Goal: Task Accomplishment & Management: Manage account settings

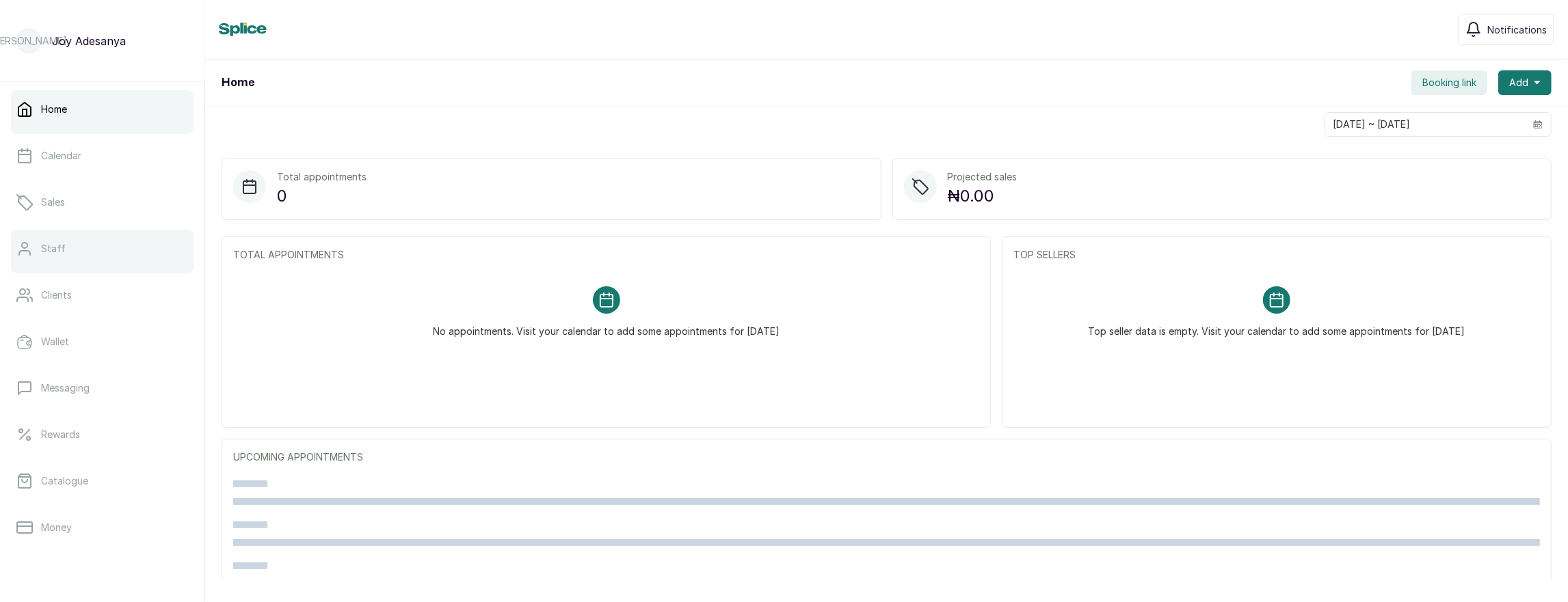
click at [72, 261] on link "Staff" at bounding box center [102, 249] width 183 height 38
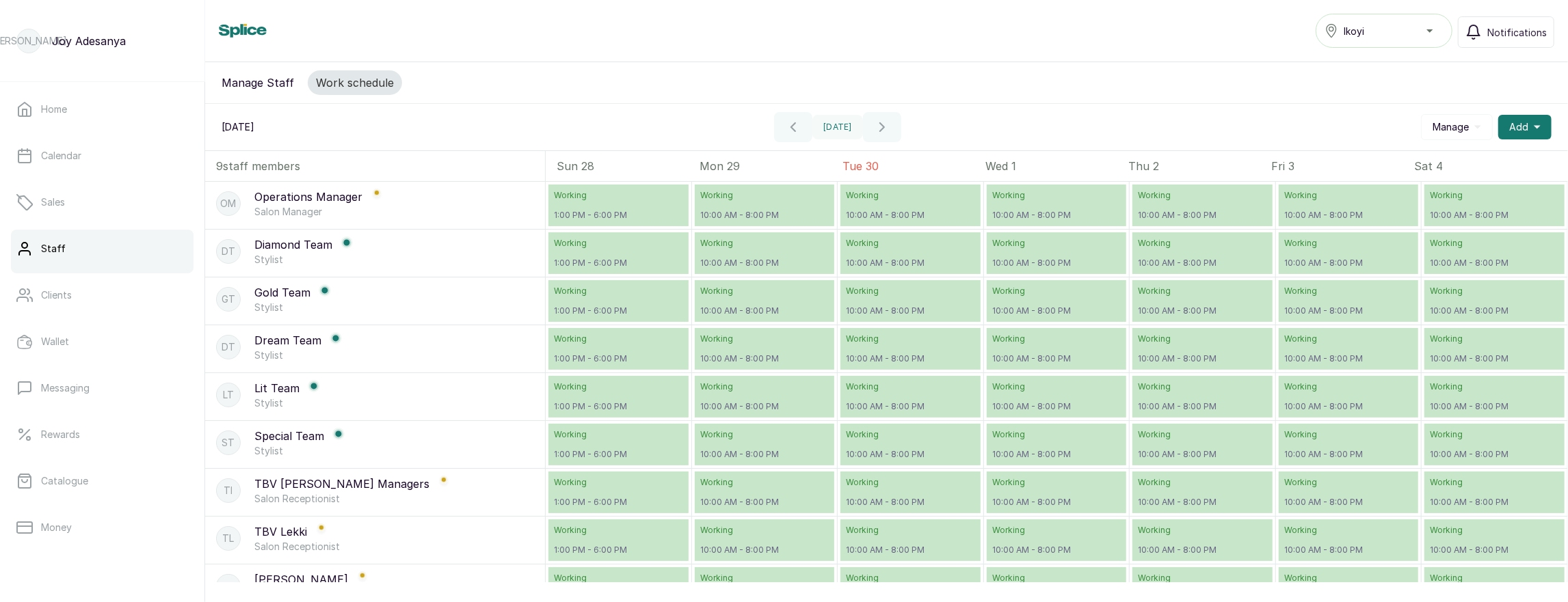
click at [1378, 30] on div "Ikoyi" at bounding box center [1384, 31] width 119 height 16
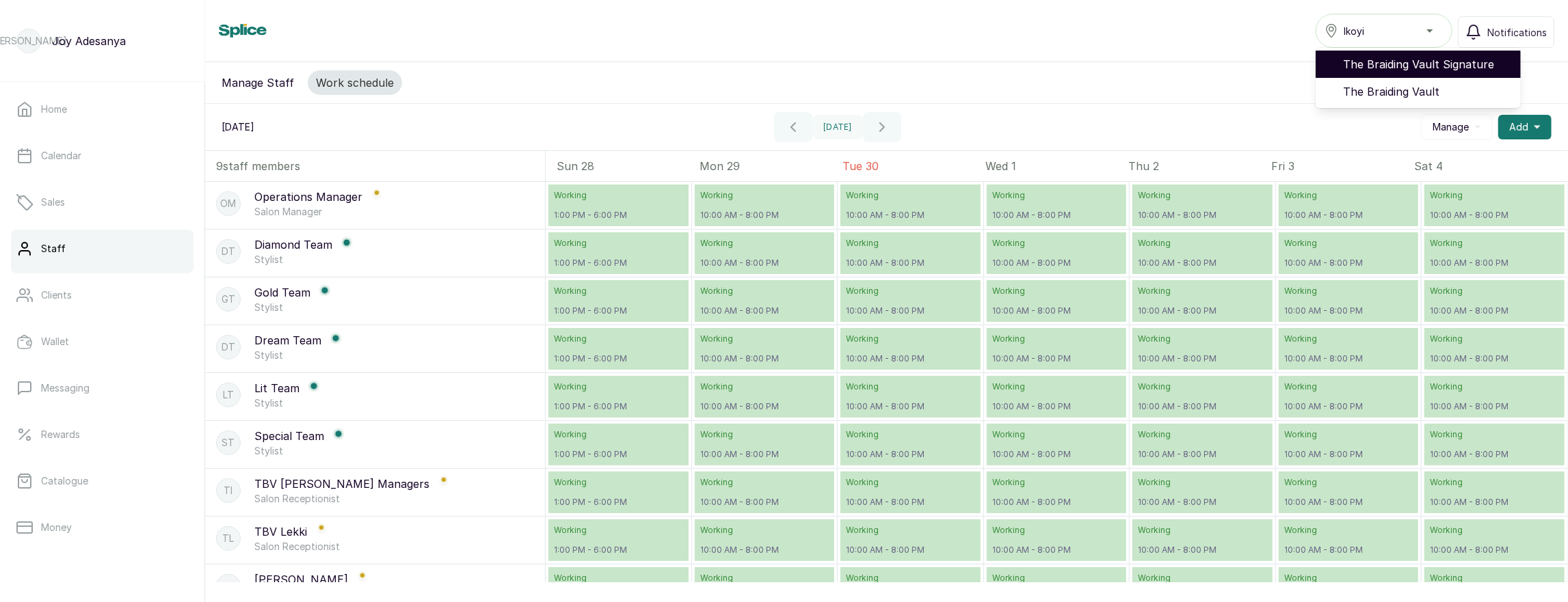
click at [1355, 60] on span "The Braiding Vault Signature" at bounding box center [1426, 64] width 167 height 16
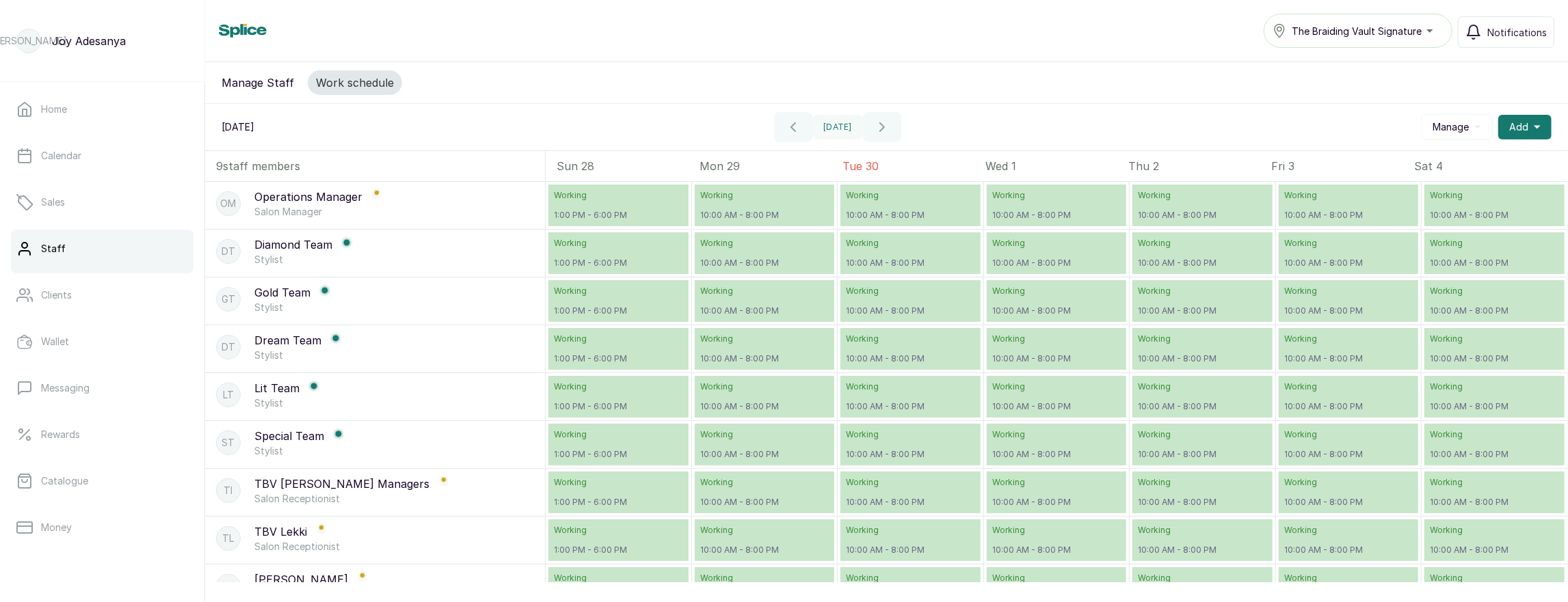
click at [278, 79] on button "Manage Staff" at bounding box center [258, 83] width 89 height 25
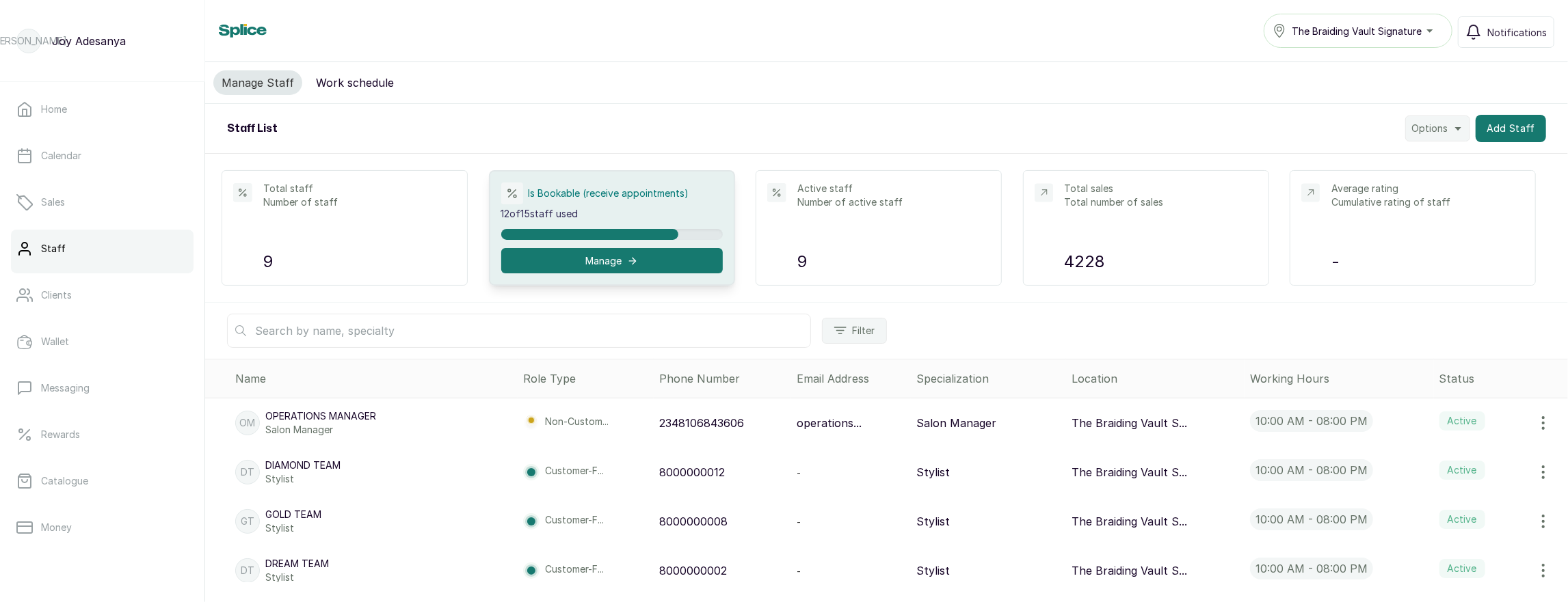
click at [345, 93] on button "Work schedule" at bounding box center [355, 83] width 94 height 25
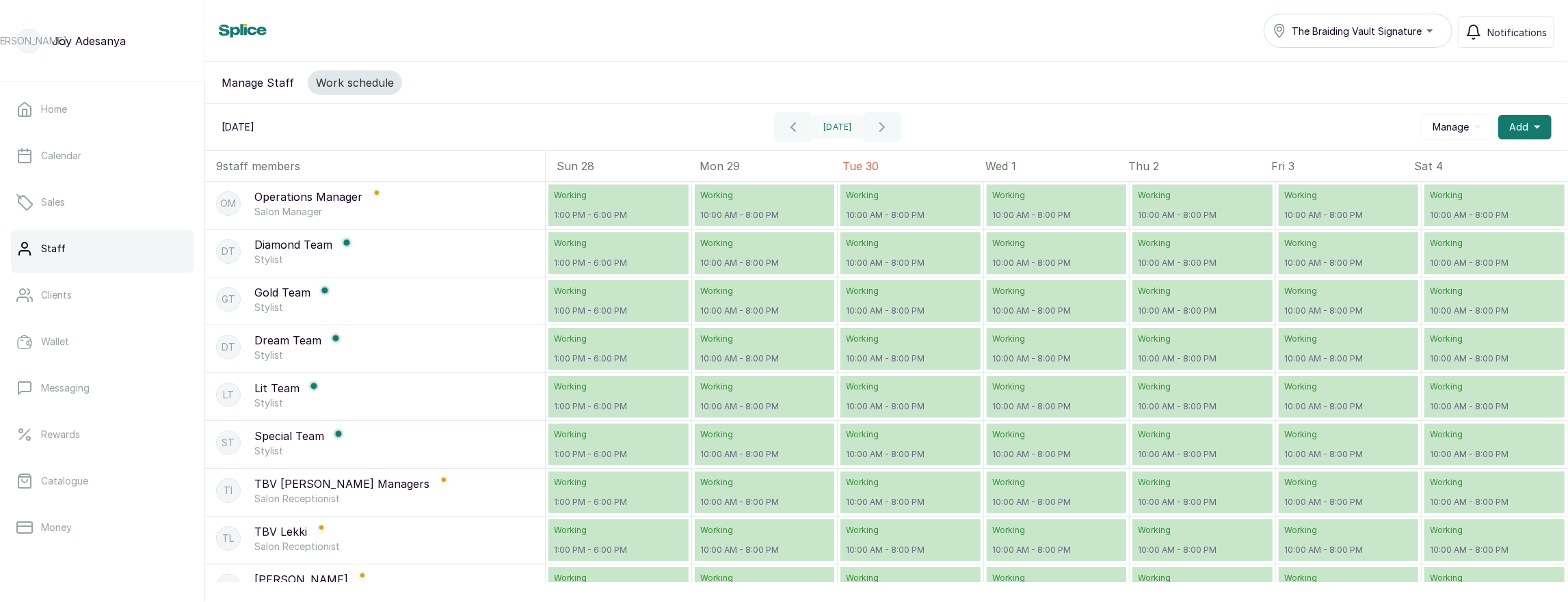
click at [258, 90] on button "Manage Staff" at bounding box center [258, 83] width 89 height 25
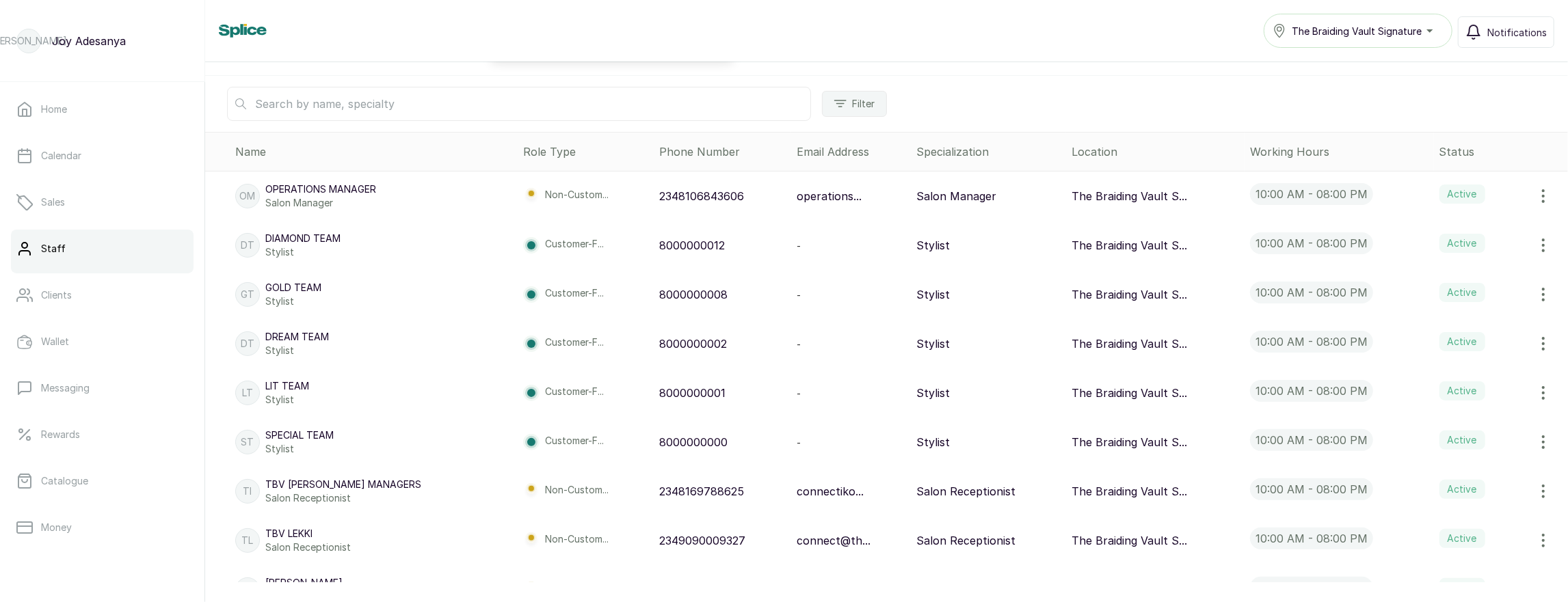
scroll to position [257, 0]
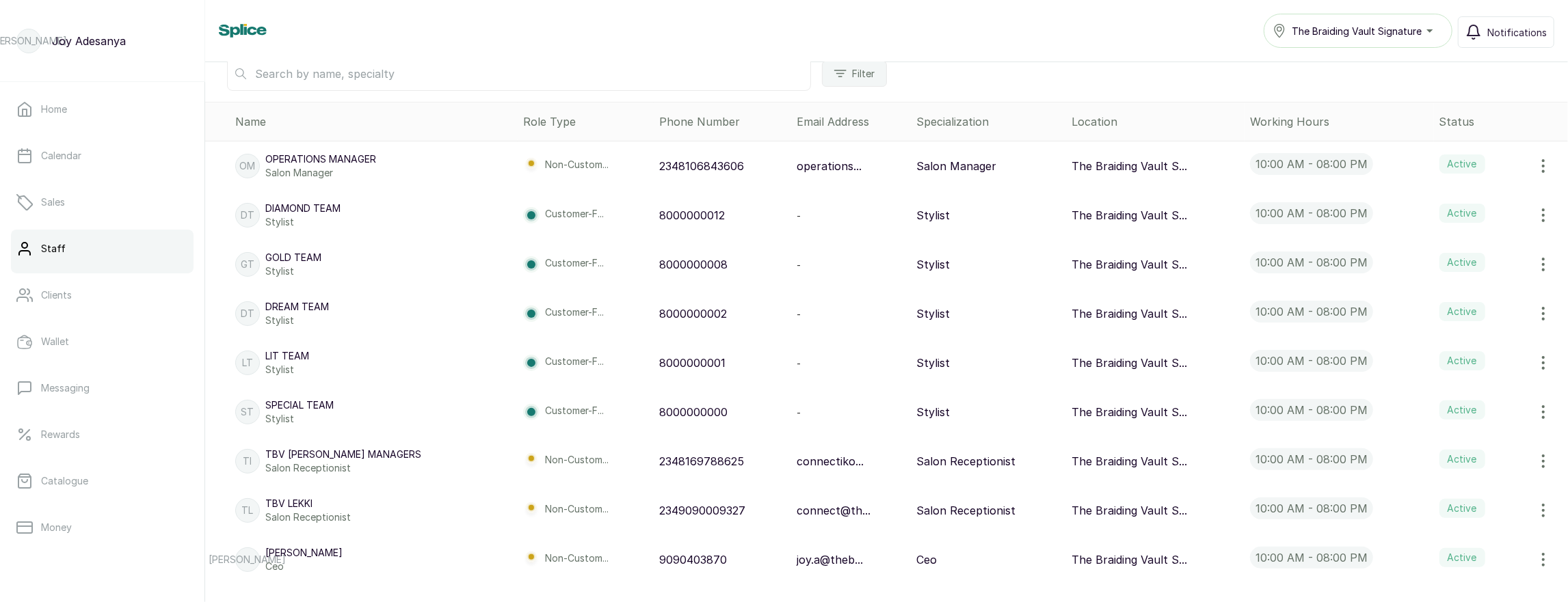
click at [274, 350] on p "Lit Team" at bounding box center [287, 356] width 44 height 14
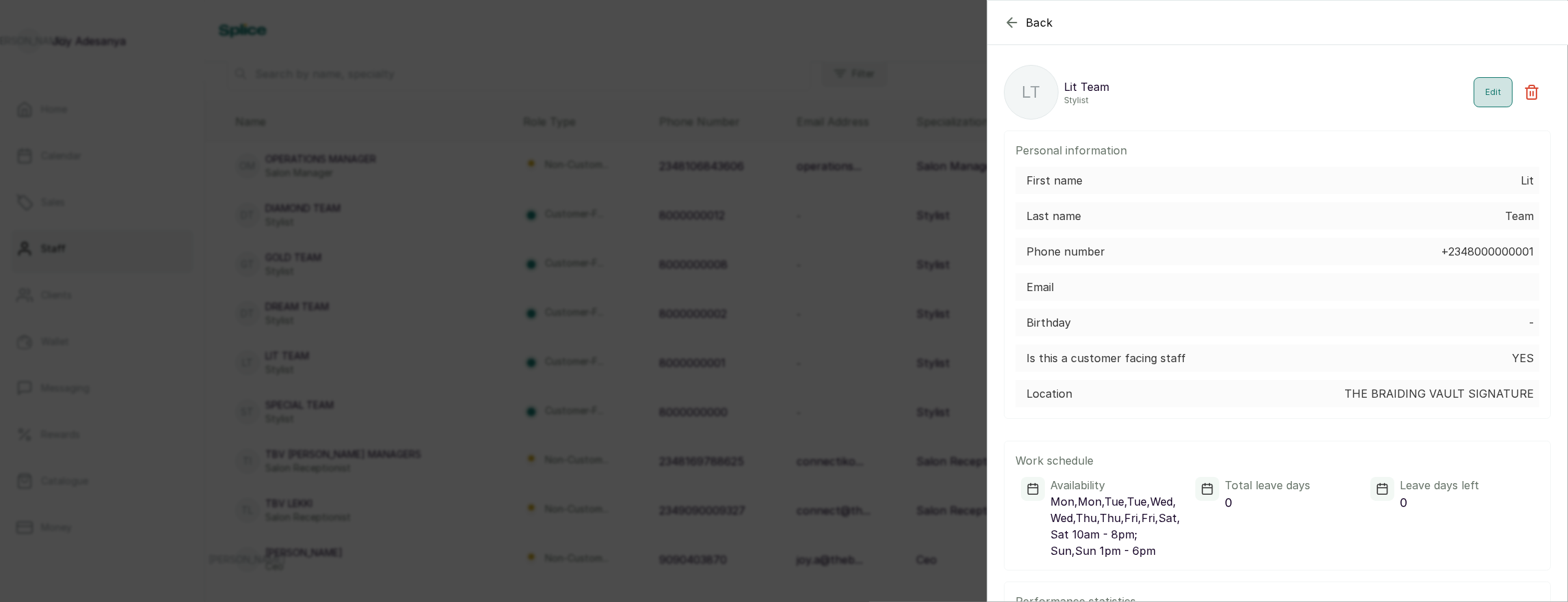
click at [1496, 94] on button "Edit" at bounding box center [1493, 92] width 39 height 30
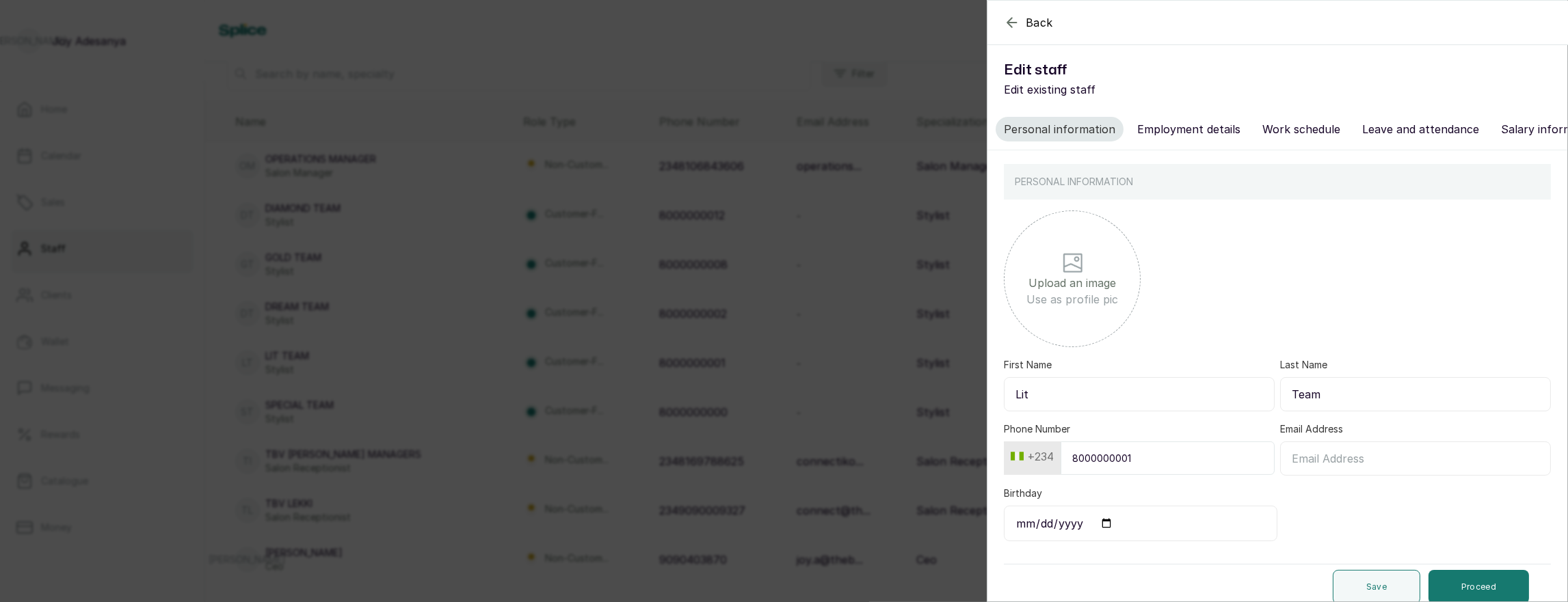
scroll to position [5, 0]
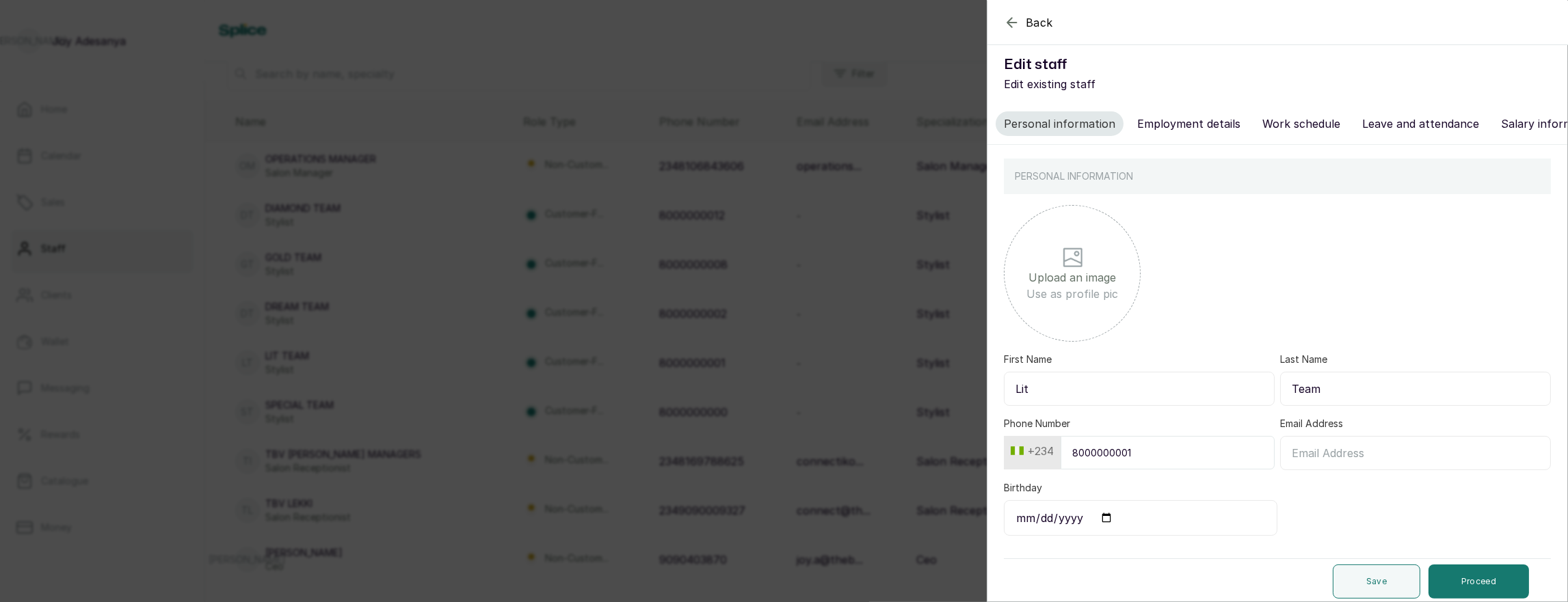
click at [1177, 133] on button "Employment details" at bounding box center [1188, 124] width 120 height 25
select select "stylist"
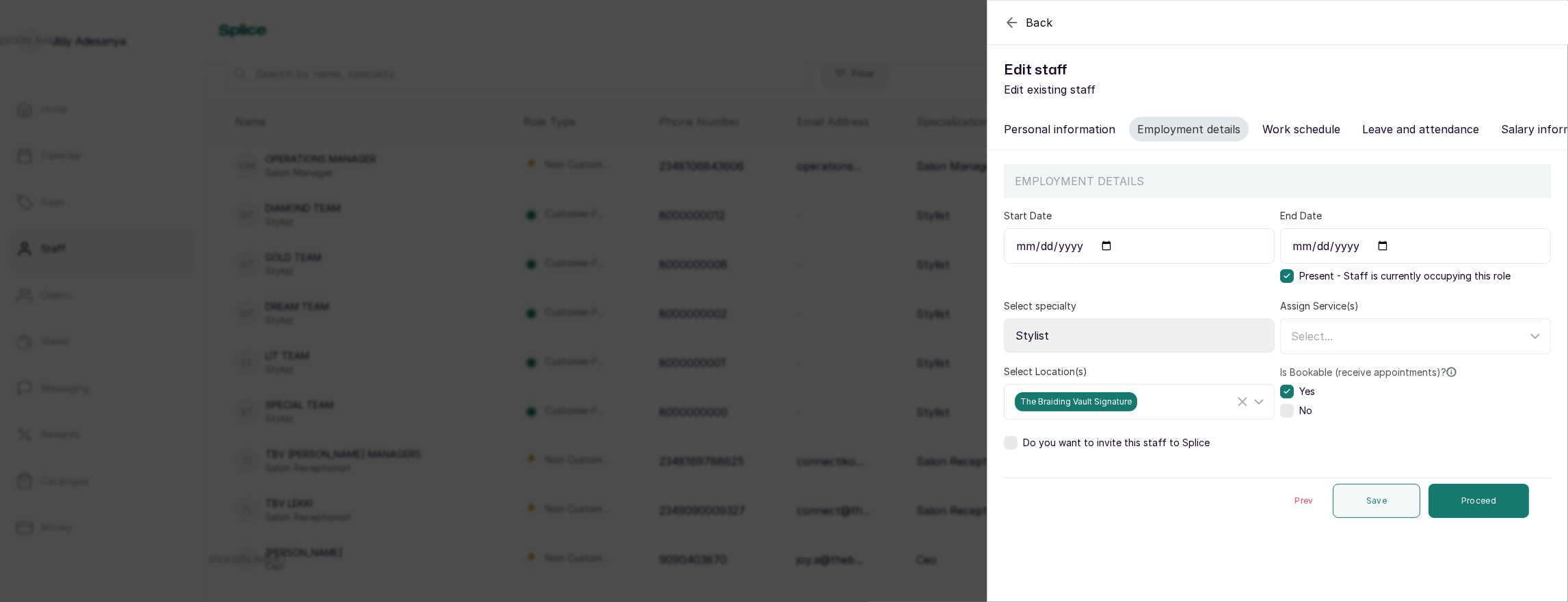
scroll to position [0, 0]
click at [1259, 399] on icon at bounding box center [1259, 402] width 16 height 16
click at [1424, 428] on form "Start Date 2021-03-11 End Date Present - Staff is currently occupying this role…" at bounding box center [1277, 361] width 547 height 325
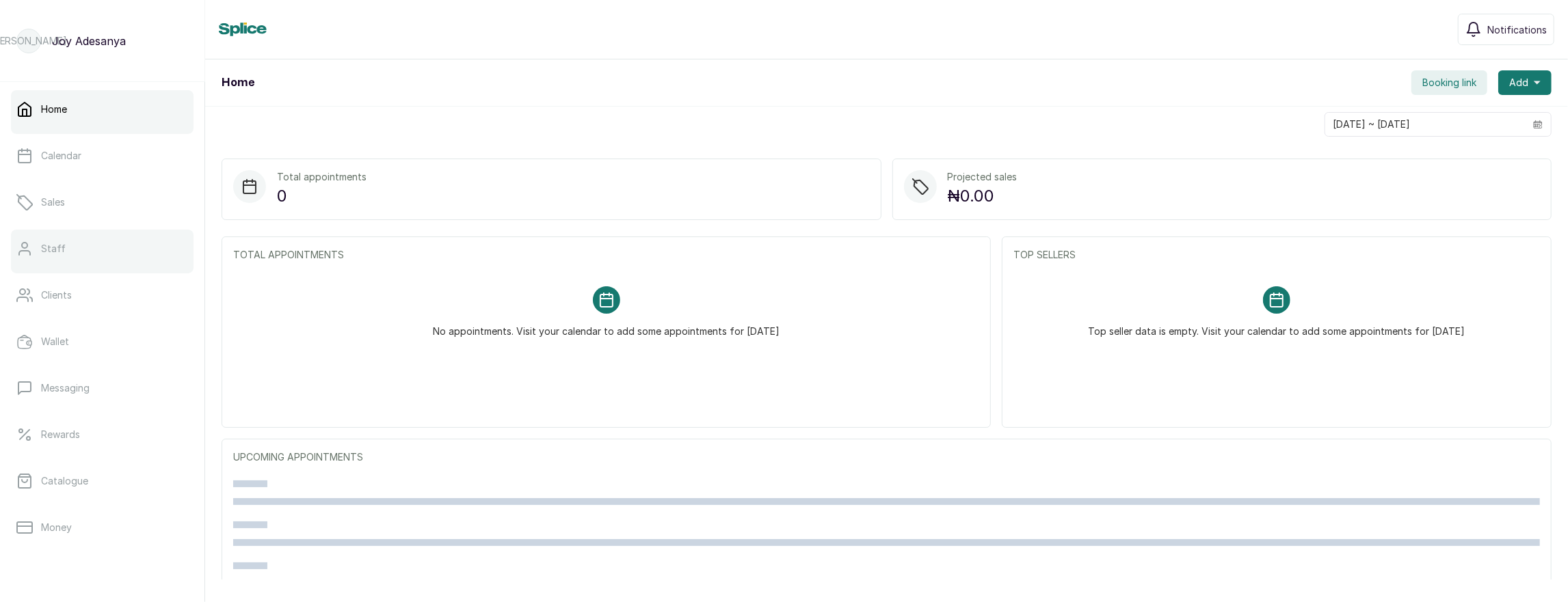
click at [62, 254] on p "Staff" at bounding box center [53, 249] width 25 height 14
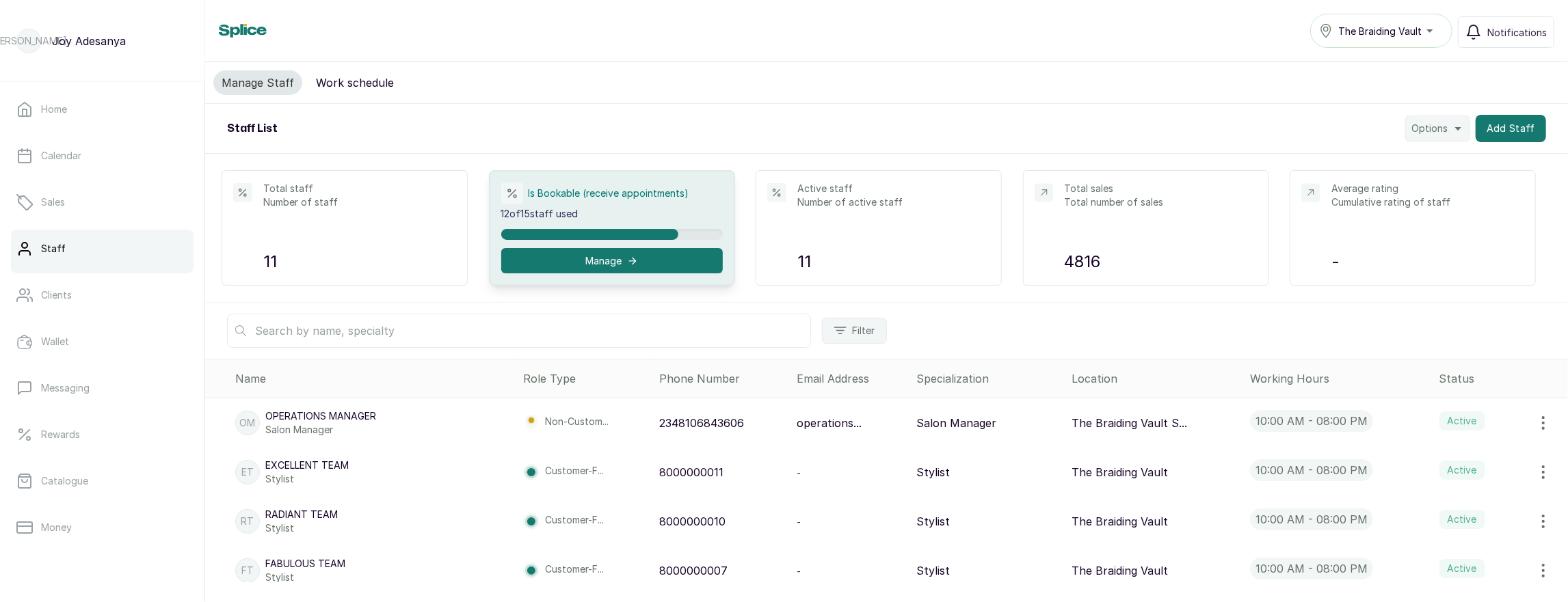
scroll to position [355, 0]
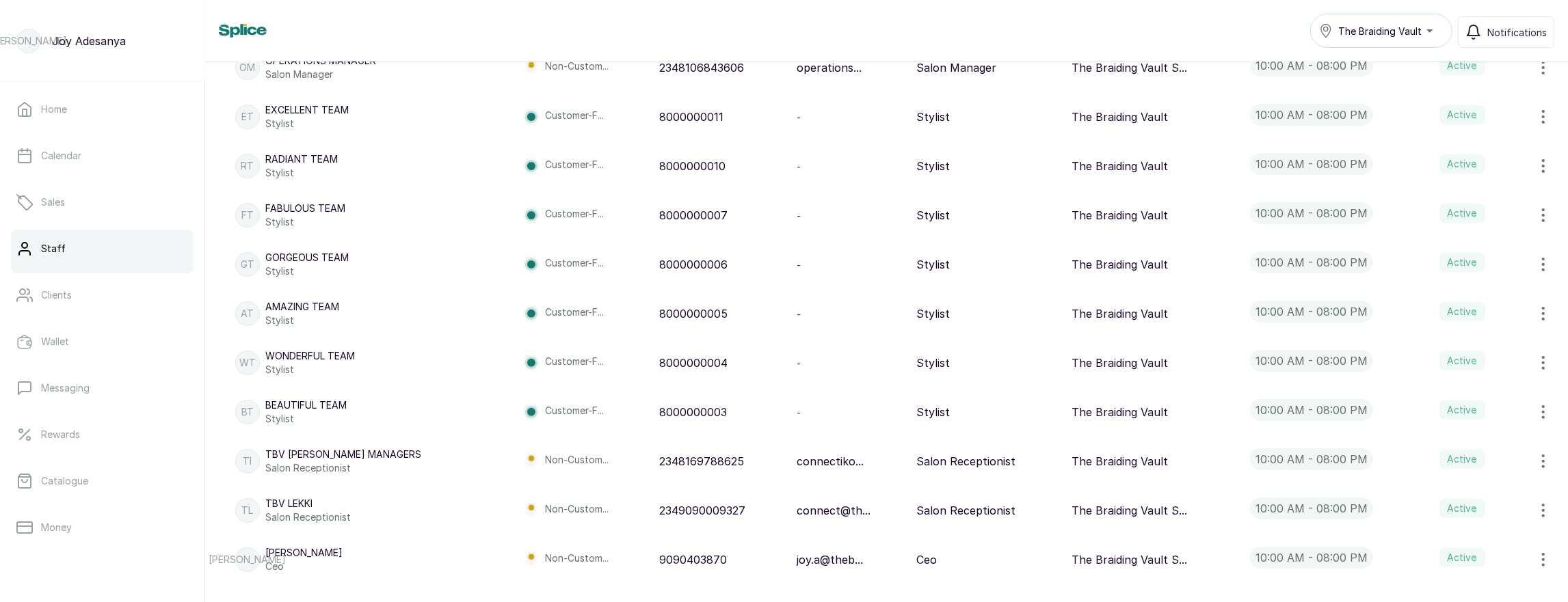
click at [335, 452] on p "TBV [PERSON_NAME] Managers" at bounding box center [343, 454] width 156 height 14
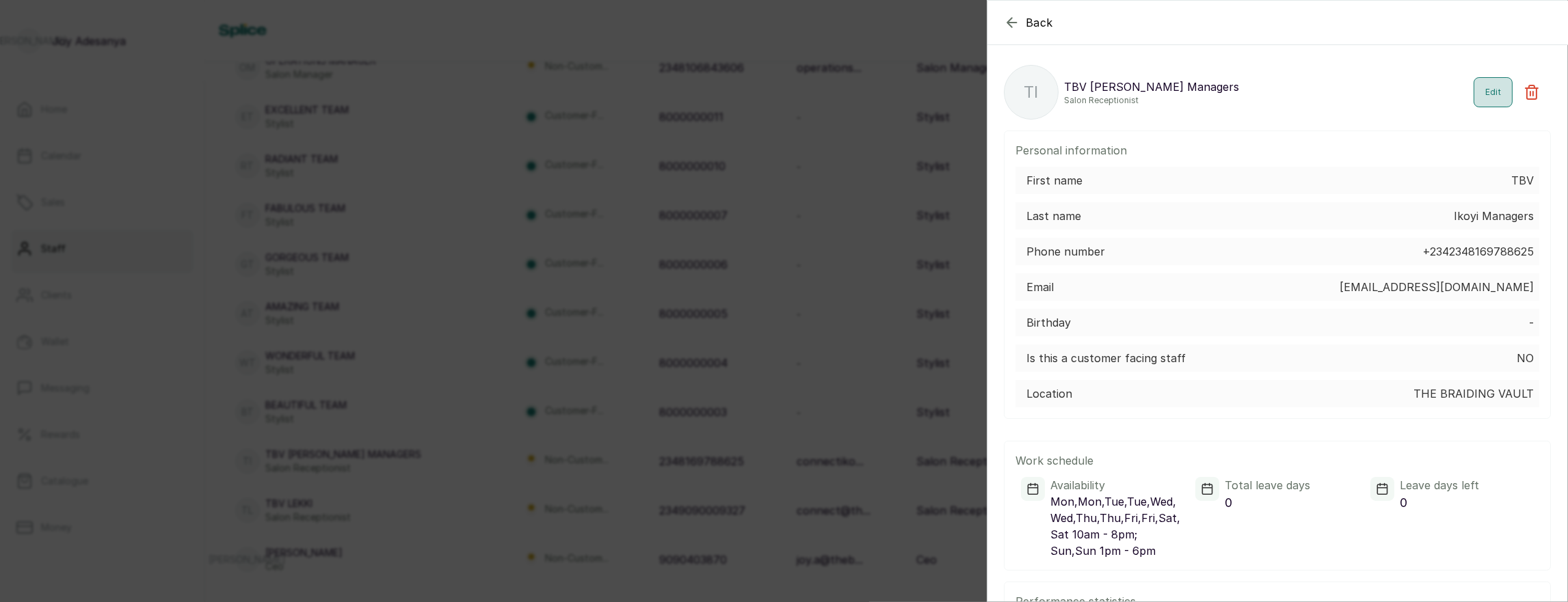
click at [1485, 94] on button "Edit" at bounding box center [1493, 92] width 39 height 30
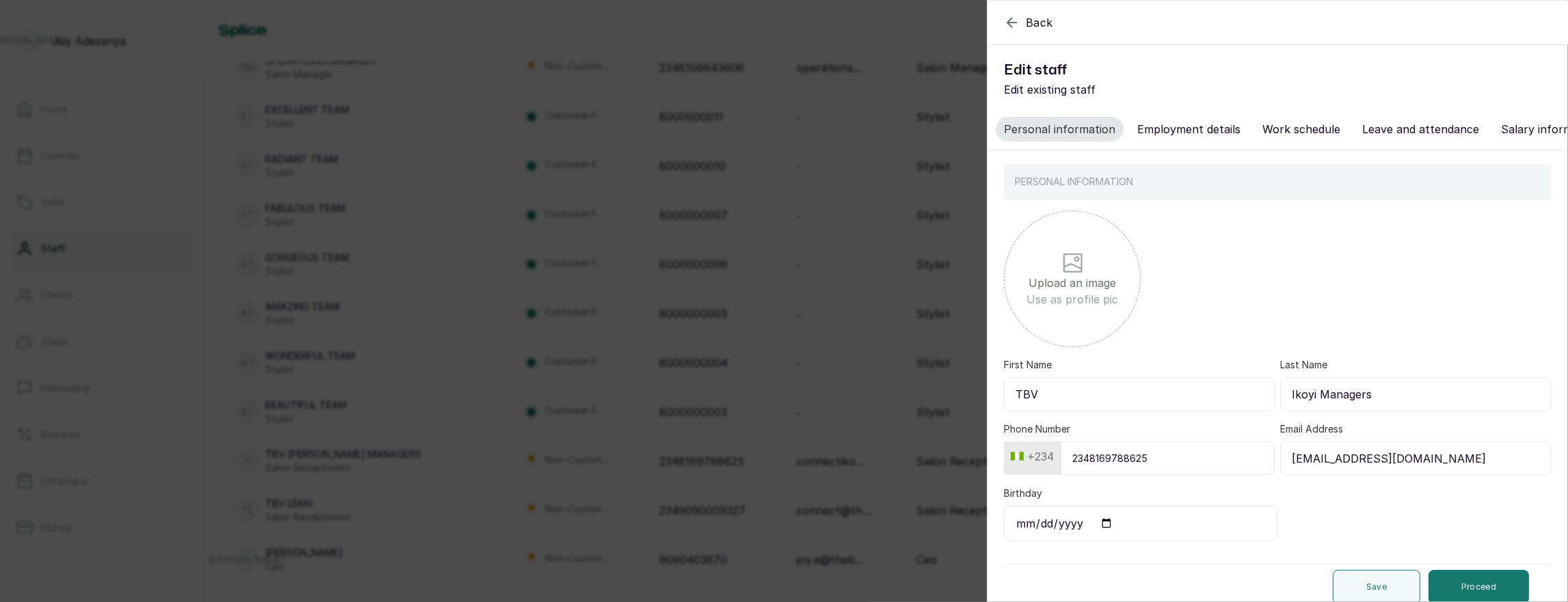
scroll to position [5, 0]
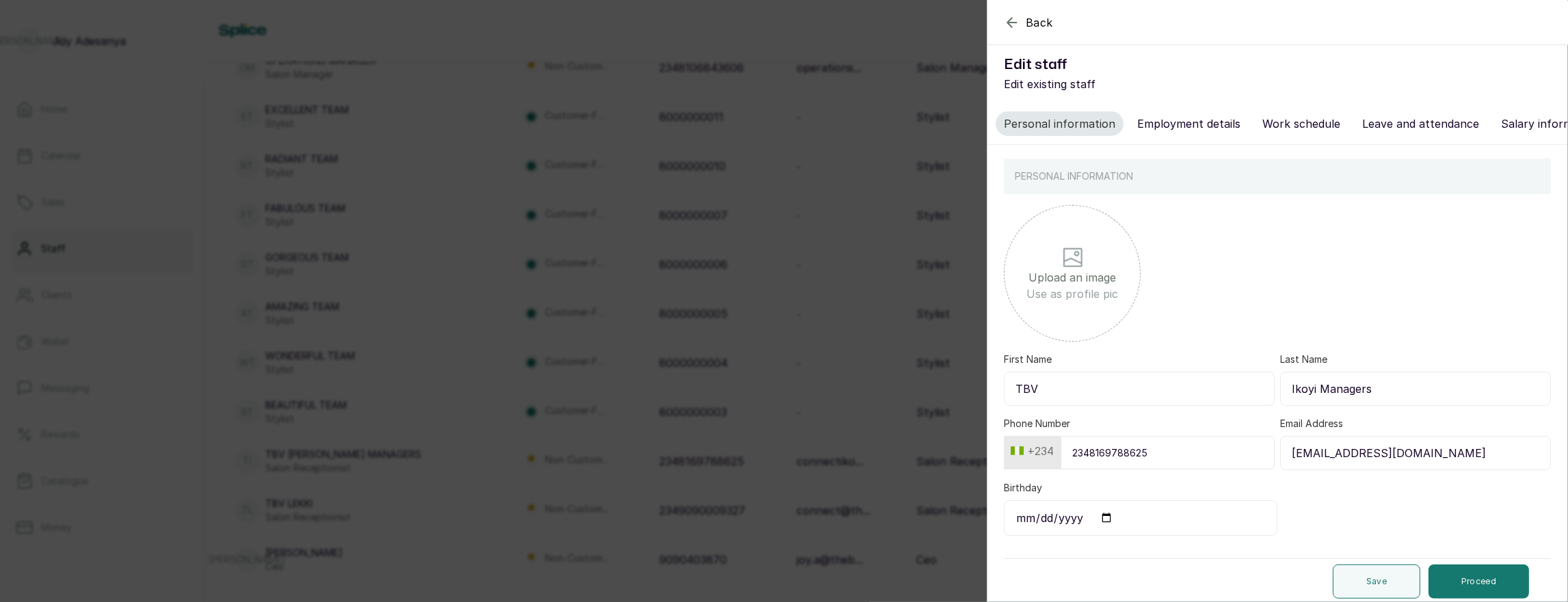
click at [1192, 126] on button "Employment details" at bounding box center [1188, 124] width 120 height 25
select select "salon_receptionist"
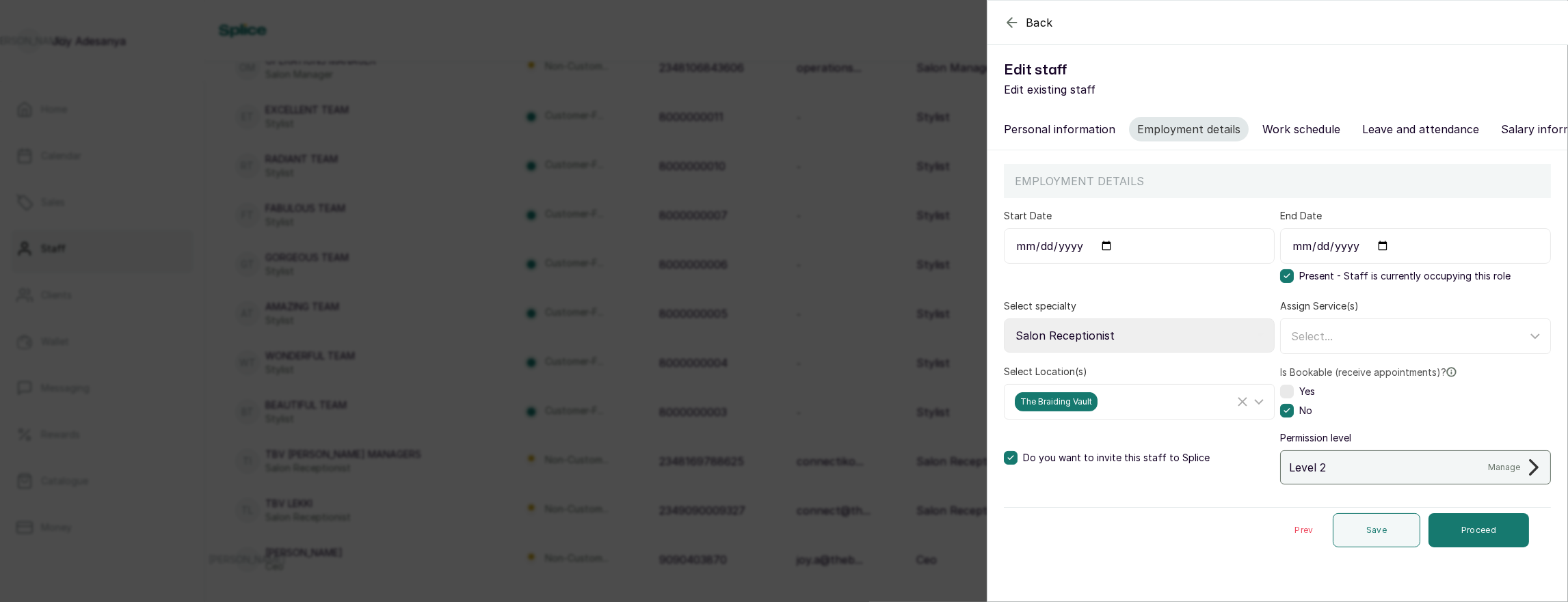
scroll to position [0, 0]
click at [1121, 403] on div "The Braiding Vault" at bounding box center [1124, 402] width 220 height 19
click at [1053, 493] on span "The Braiding Vault Signature" at bounding box center [1102, 496] width 151 height 16
click at [1024, 493] on input "The Braiding Vault Signature" at bounding box center [1019, 495] width 9 height 9
checkbox input "true"
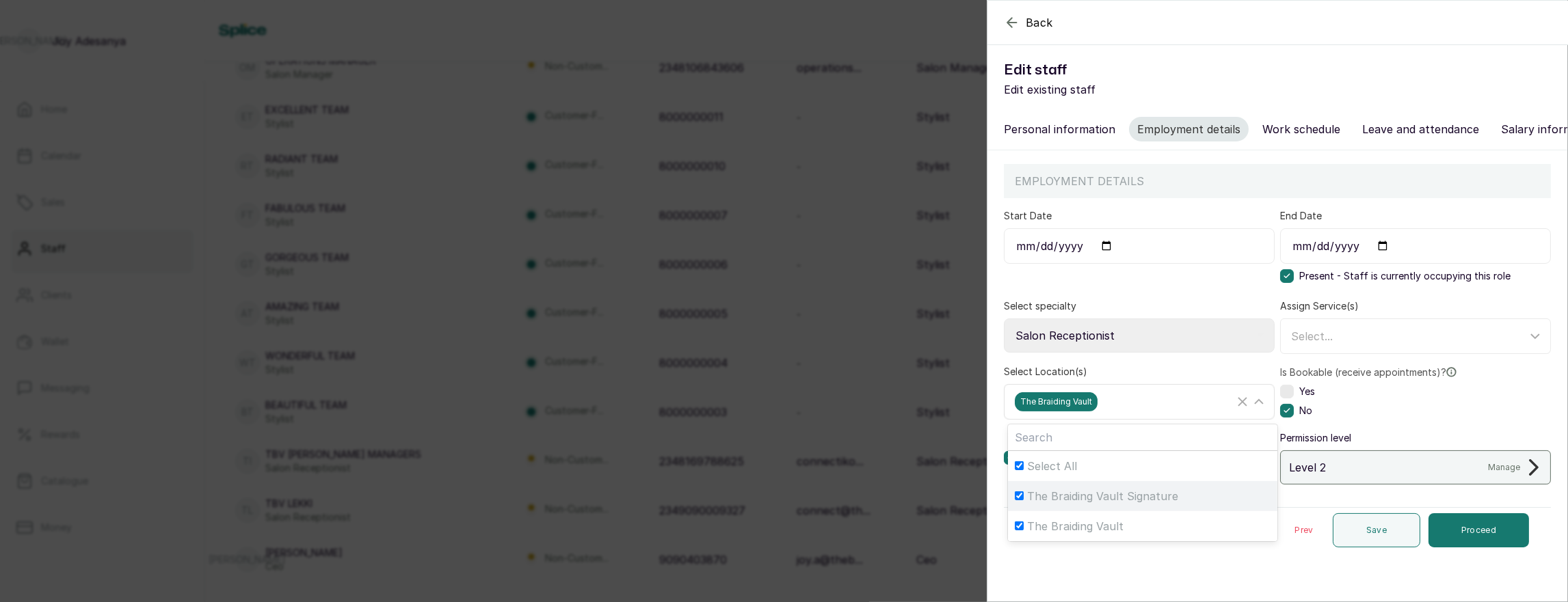
checkbox input "true"
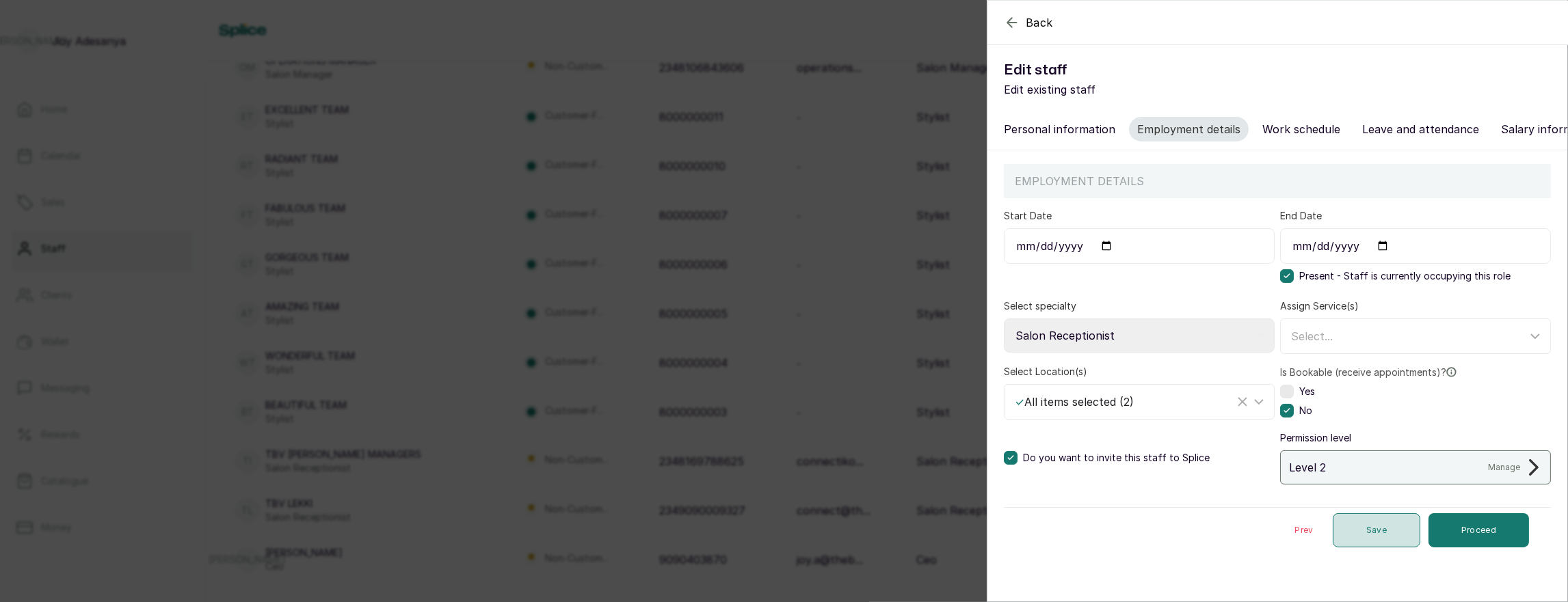
click at [1368, 528] on button "Save" at bounding box center [1377, 530] width 88 height 34
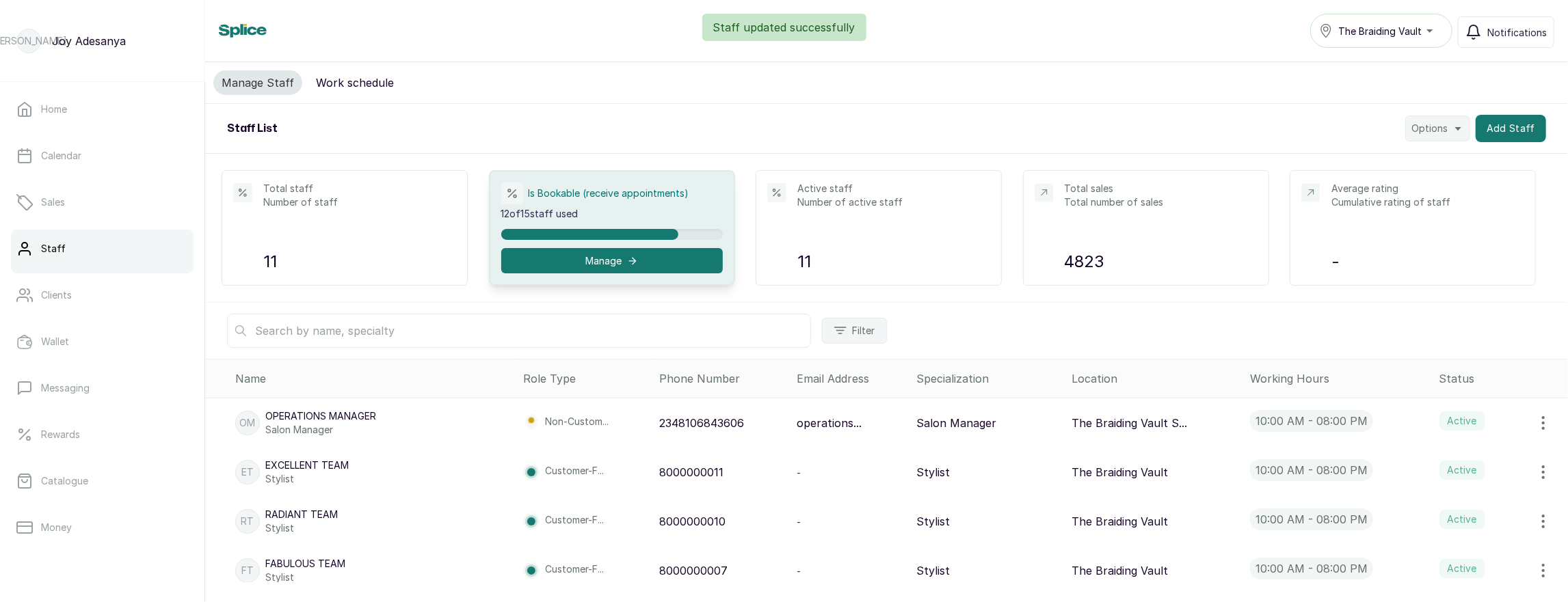
scroll to position [355, 0]
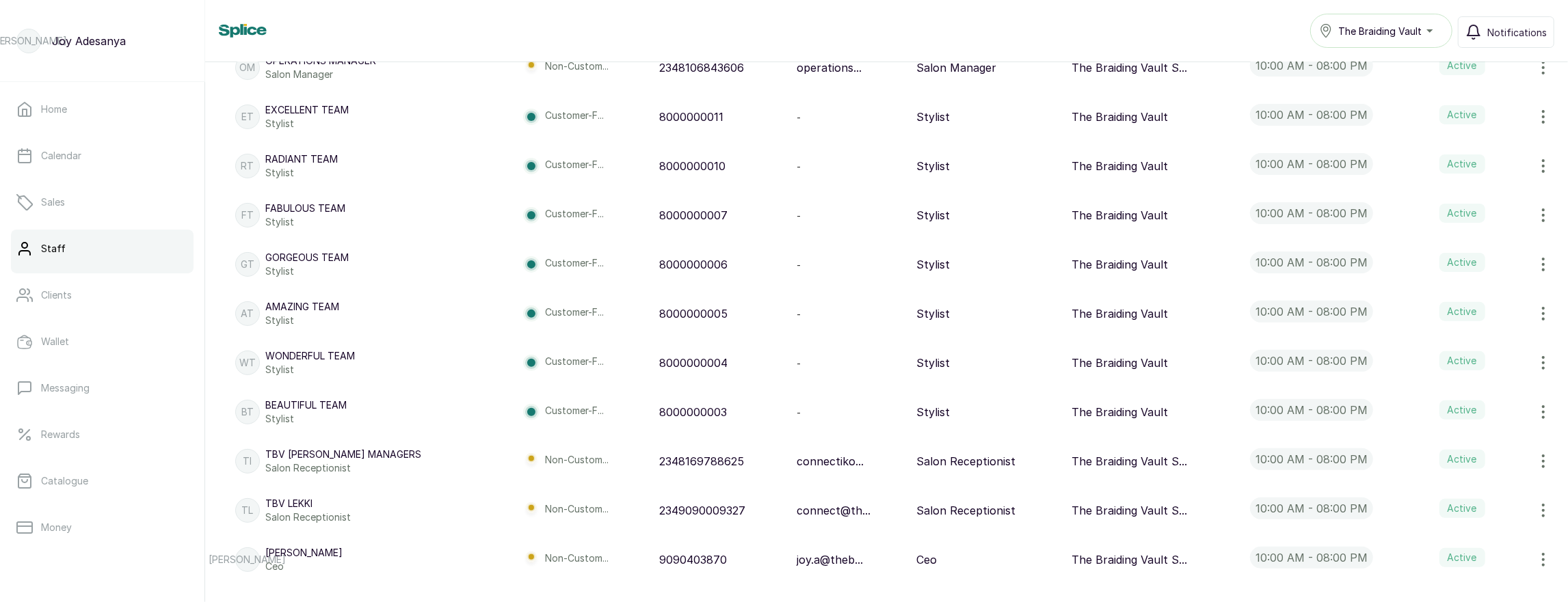
click at [337, 451] on p "TBV Ikoyi Managers" at bounding box center [343, 454] width 156 height 14
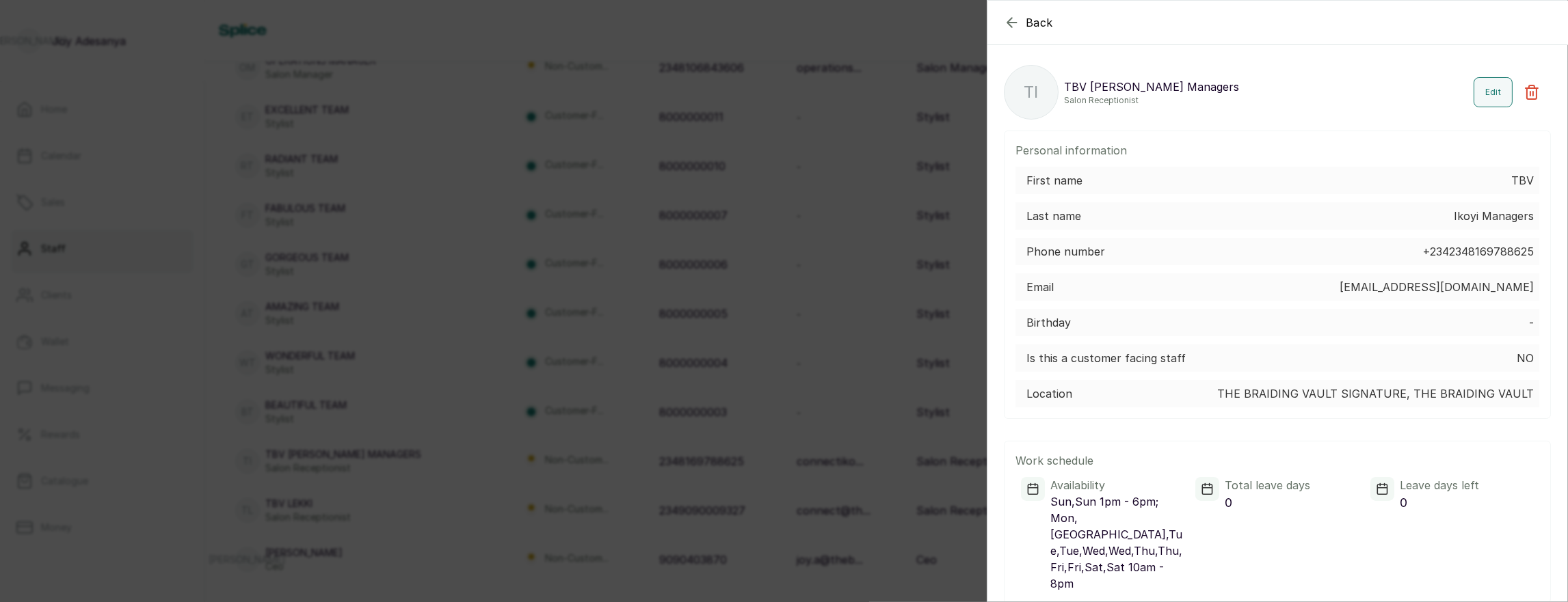
drag, startPoint x: 1338, startPoint y: 289, endPoint x: 1558, endPoint y: 287, distance: 220.0
copy p "connectikoyi@thebraidingvault.com"
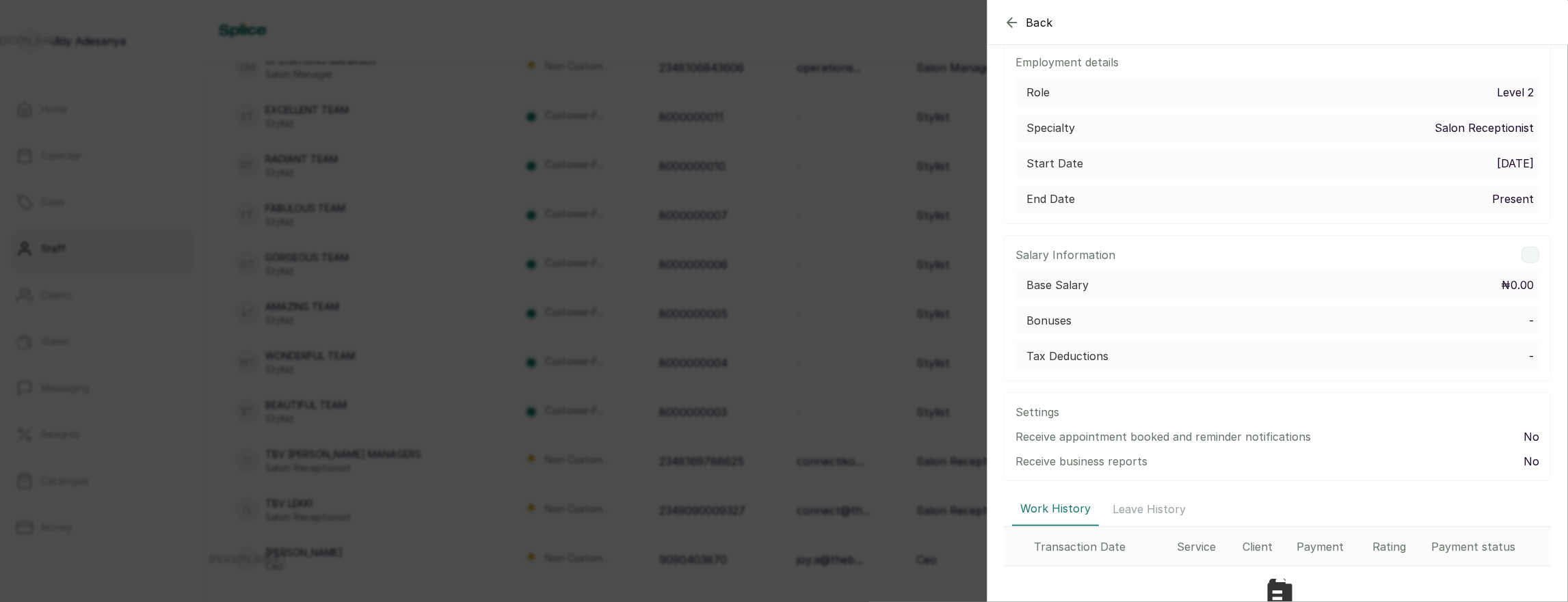
scroll to position [713, 0]
drag, startPoint x: 1435, startPoint y: 93, endPoint x: 1562, endPoint y: 91, distance: 127.0
click at [1562, 91] on div "TI TBV Ikoyi Managers Salon Receptionist Edit Personal information First name T…" at bounding box center [1277, 1] width 580 height 1331
click at [682, 193] on div "Back TI TBV Ikoyi Managers Salon Receptionist Edit Personal information First n…" at bounding box center [784, 301] width 1568 height 602
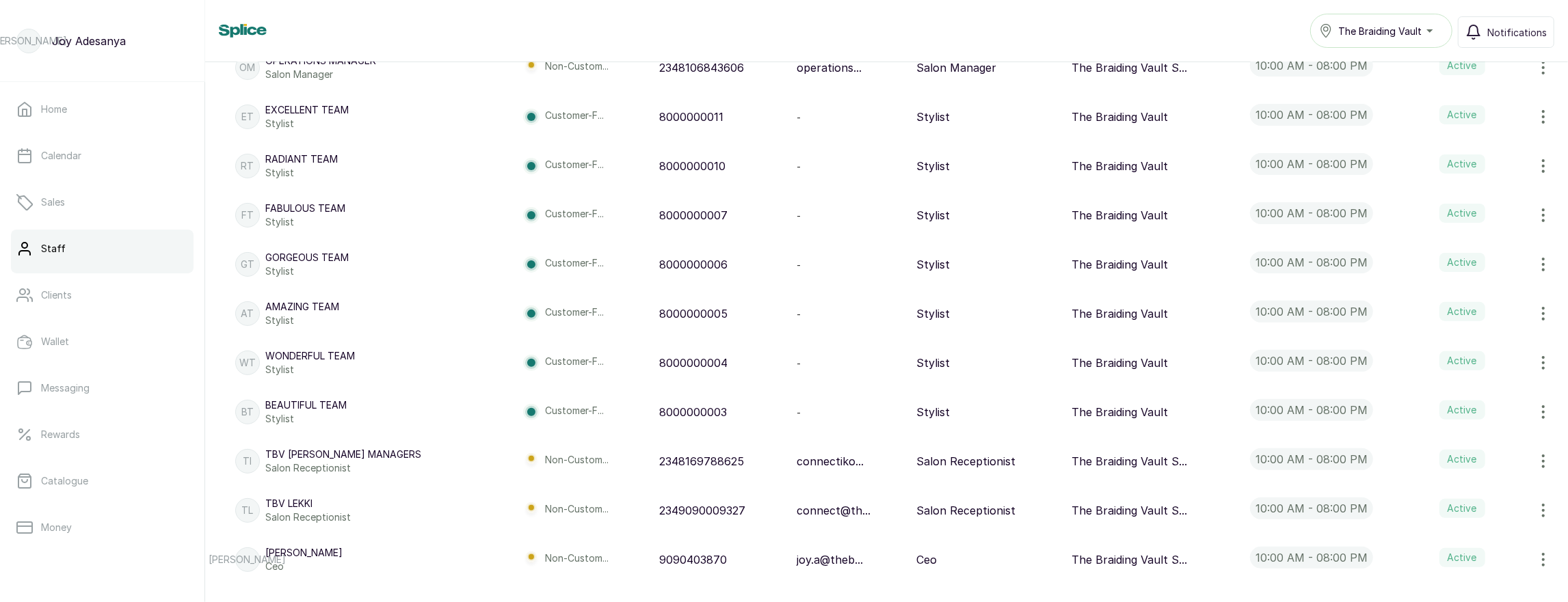
scroll to position [176, 0]
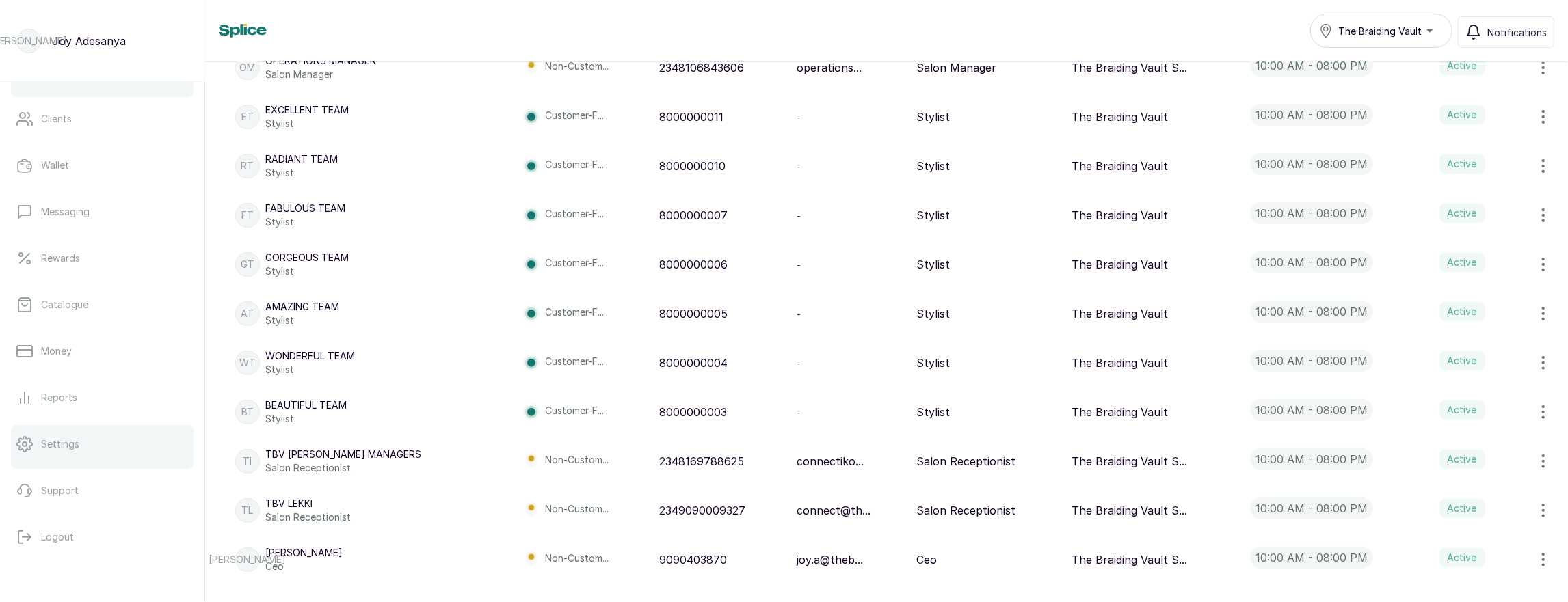
click at [48, 443] on p "Settings" at bounding box center [60, 444] width 38 height 14
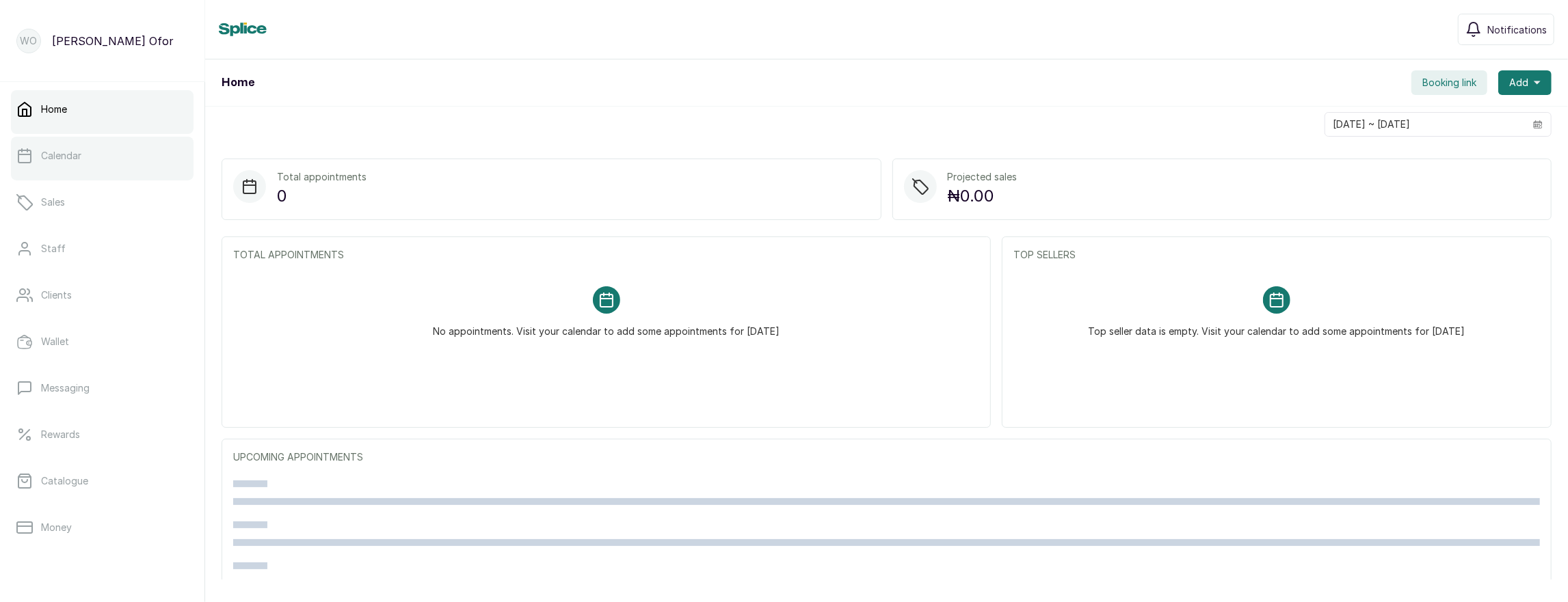
click at [42, 152] on p "Calendar" at bounding box center [61, 156] width 40 height 14
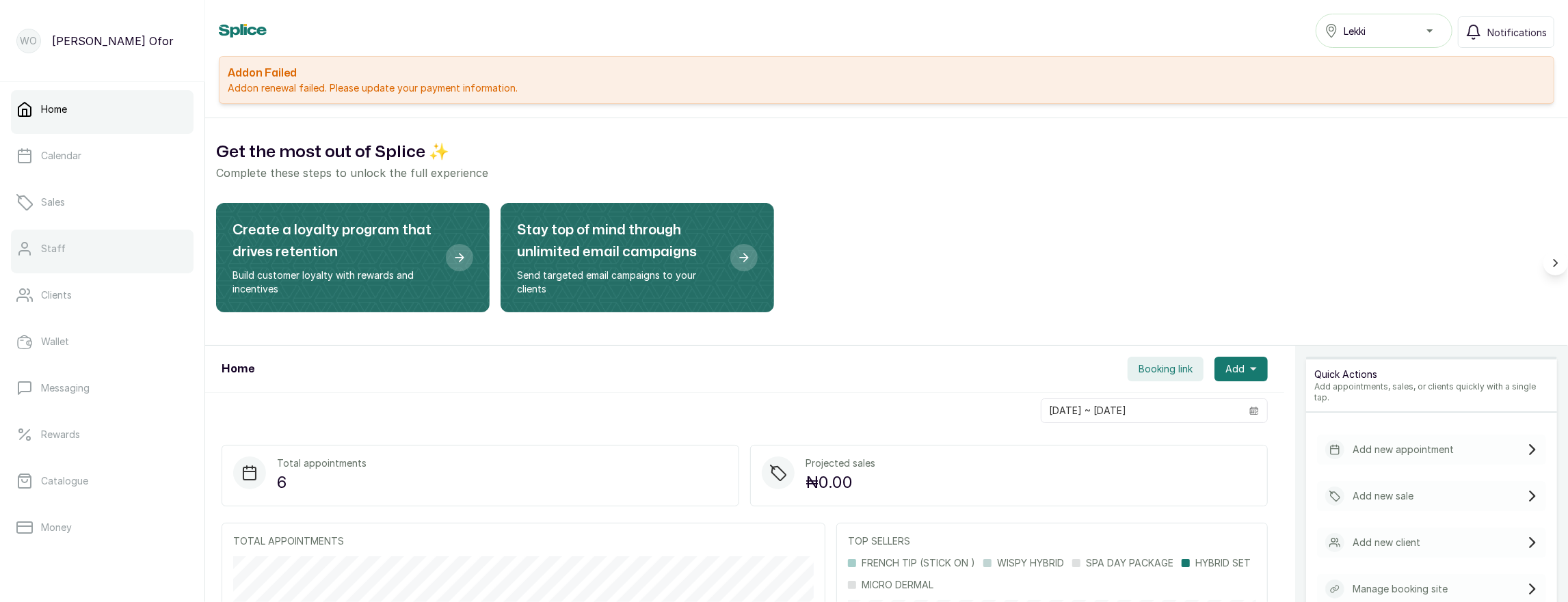
click at [45, 247] on p "Staff" at bounding box center [53, 249] width 25 height 14
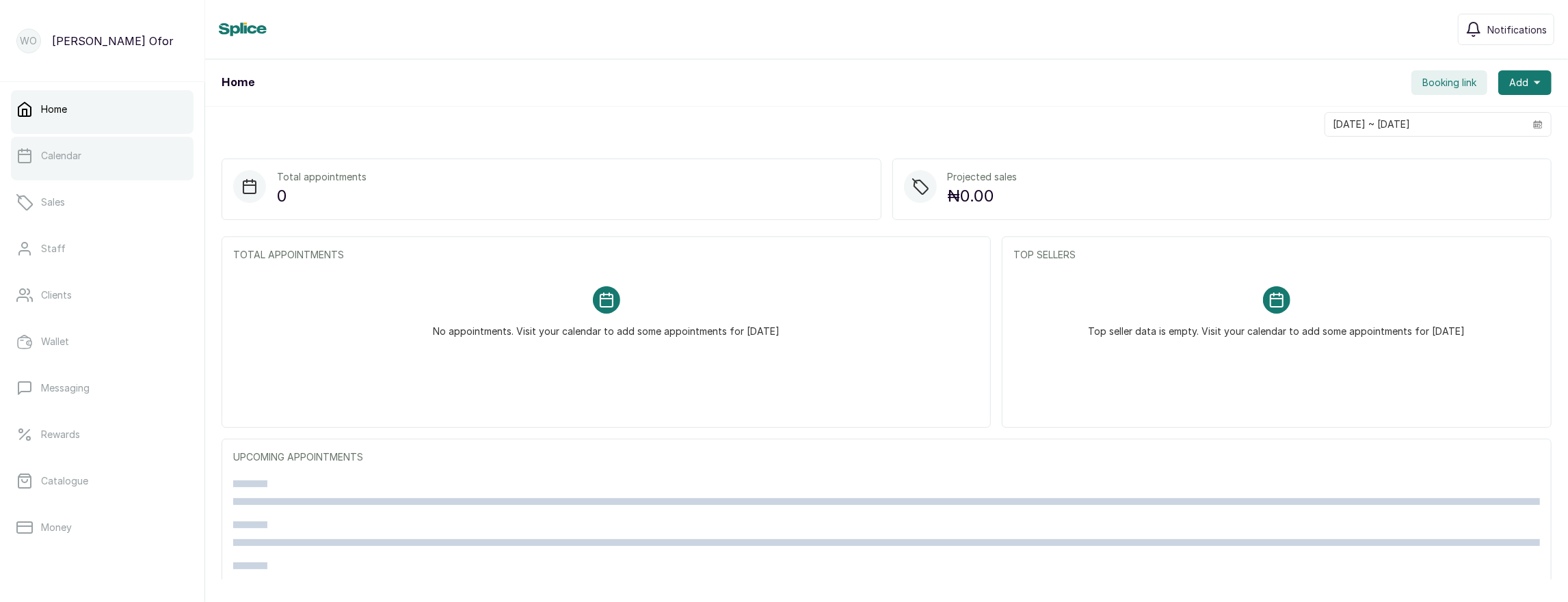
click at [72, 151] on p "Calendar" at bounding box center [61, 156] width 40 height 14
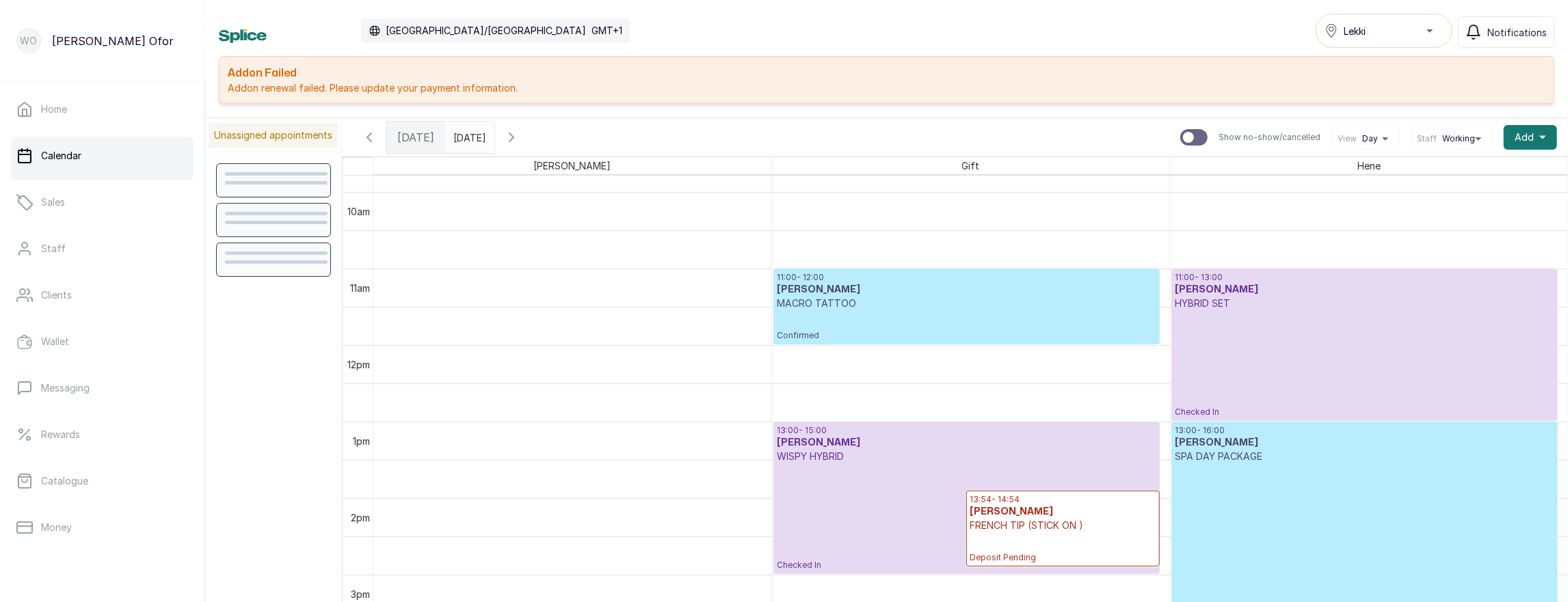
scroll to position [885, 0]
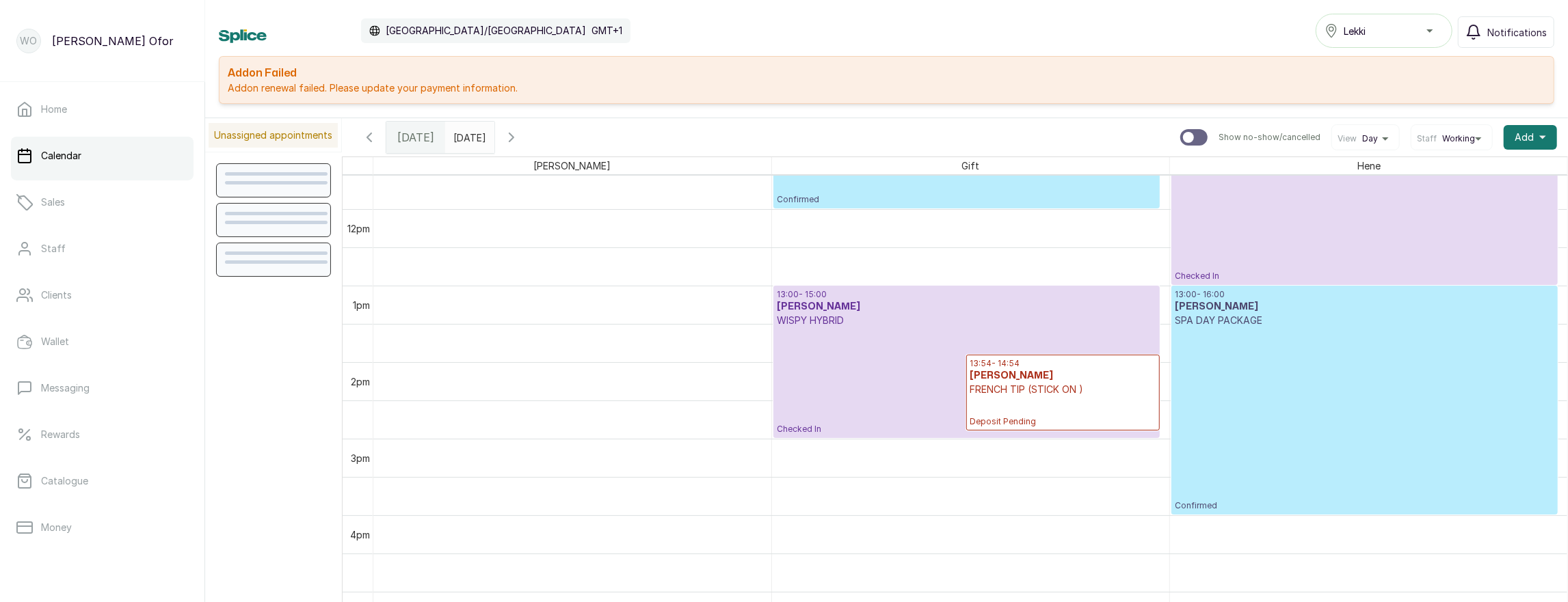
click at [862, 363] on p "Checked In" at bounding box center [966, 381] width 380 height 107
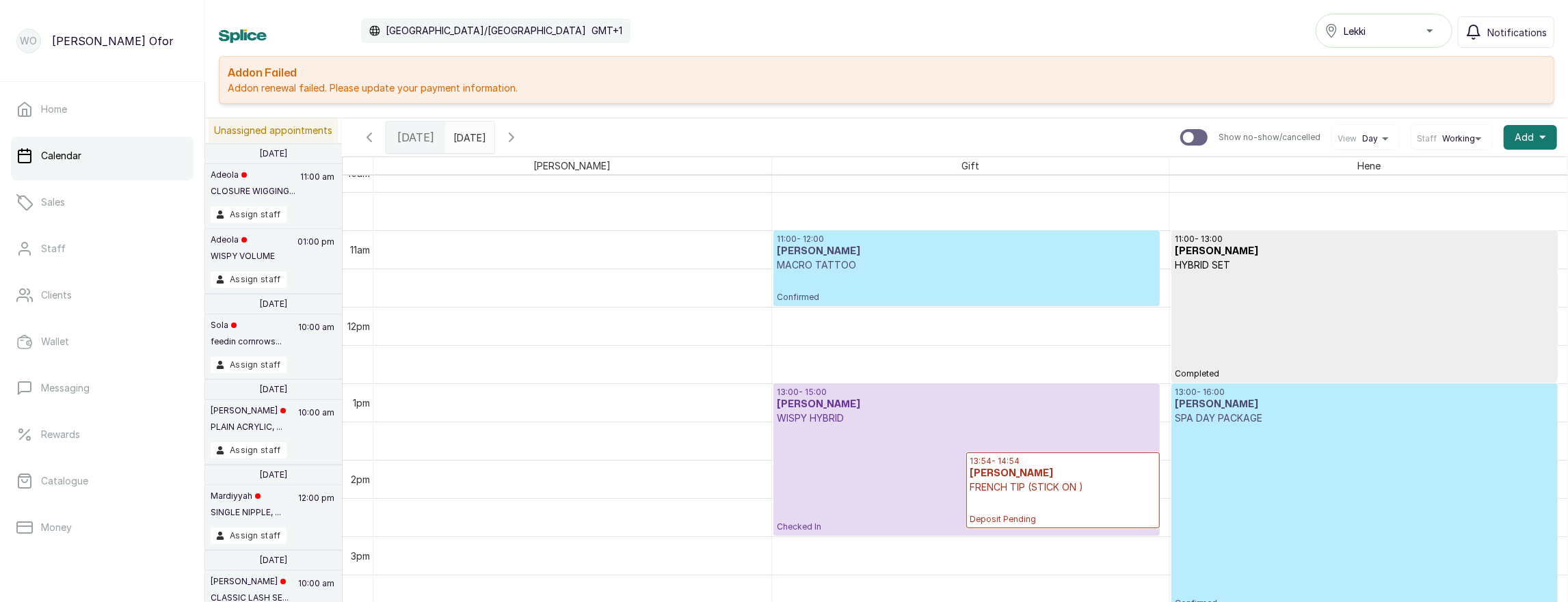
scroll to position [910, 0]
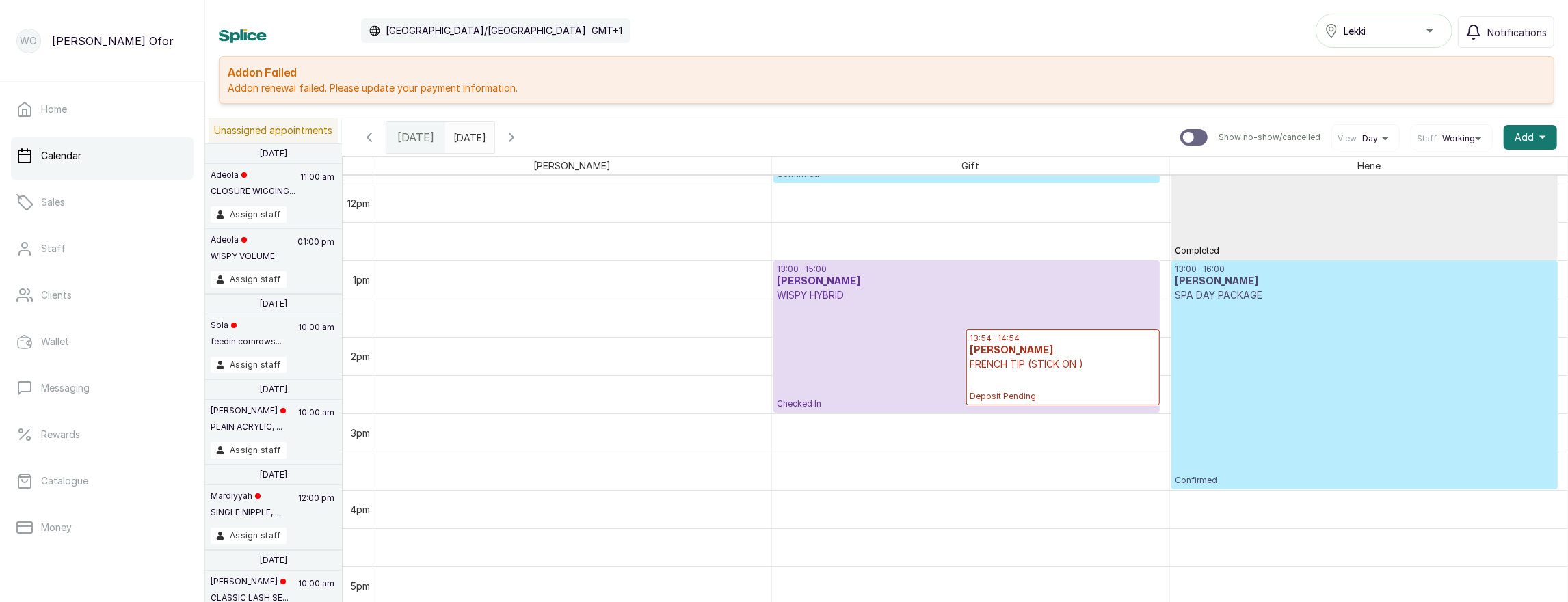
click at [907, 320] on p "Checked In" at bounding box center [966, 355] width 380 height 107
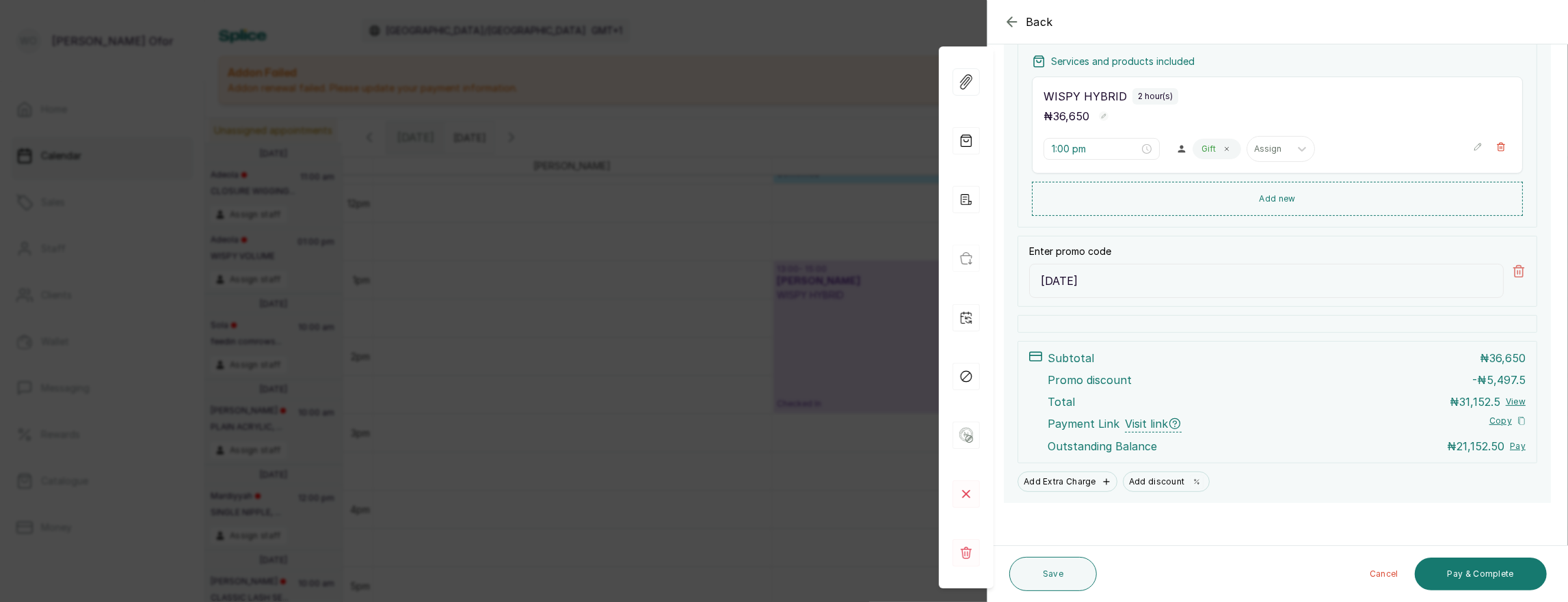
scroll to position [0, 0]
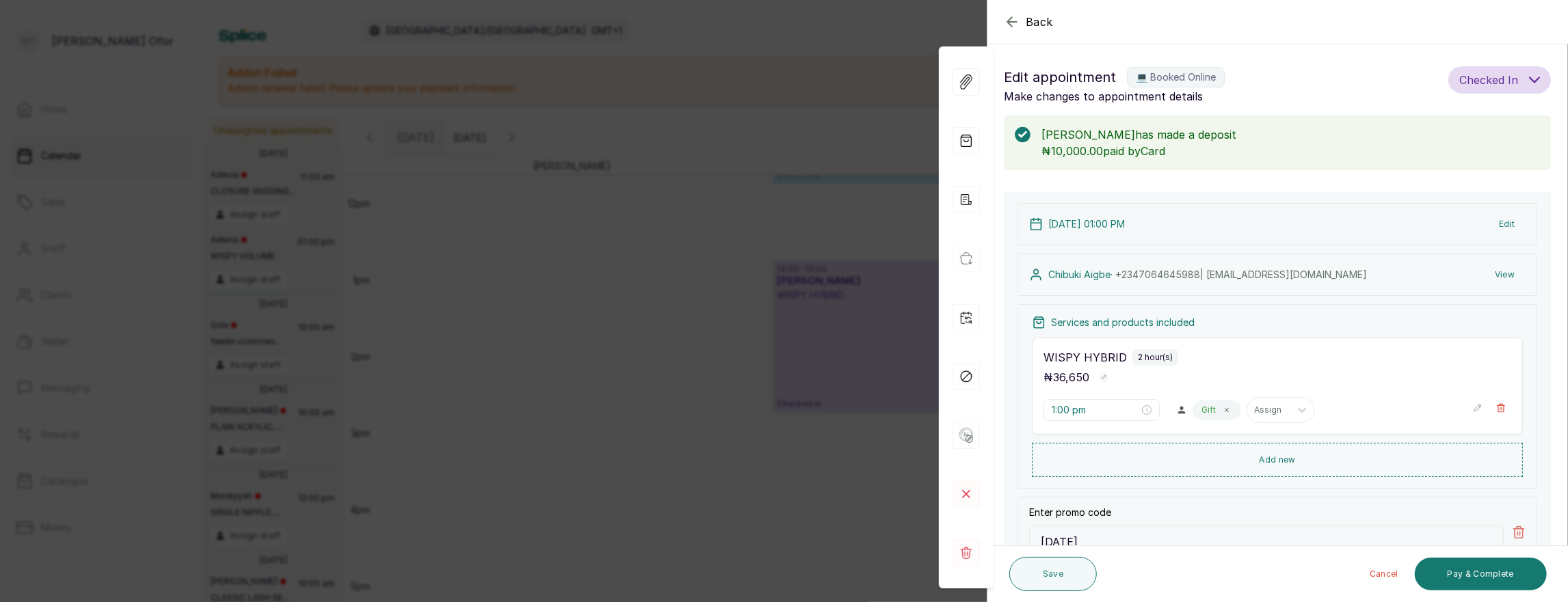
click at [769, 424] on div "Back Appointment Details Edit appointment 💻 Booked Online Make changes to appoi…" at bounding box center [784, 301] width 1568 height 602
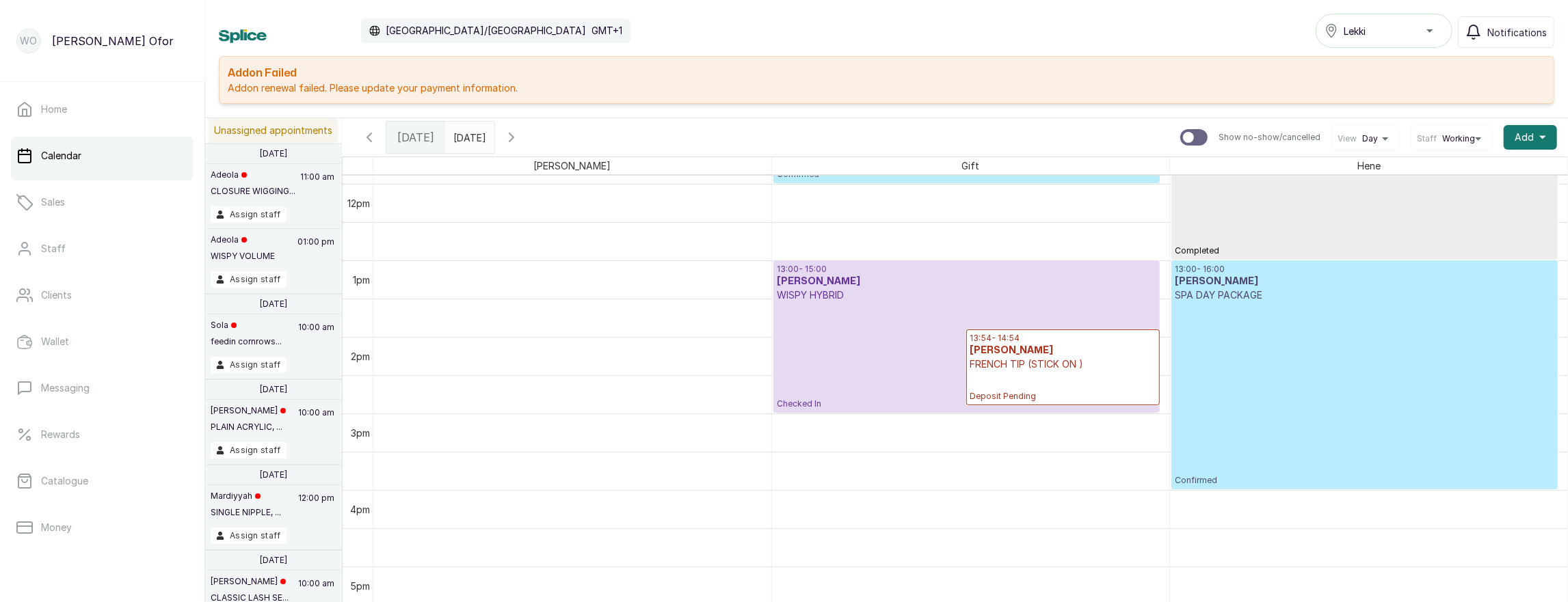
click at [1320, 327] on p "Confirmed" at bounding box center [1364, 394] width 380 height 184
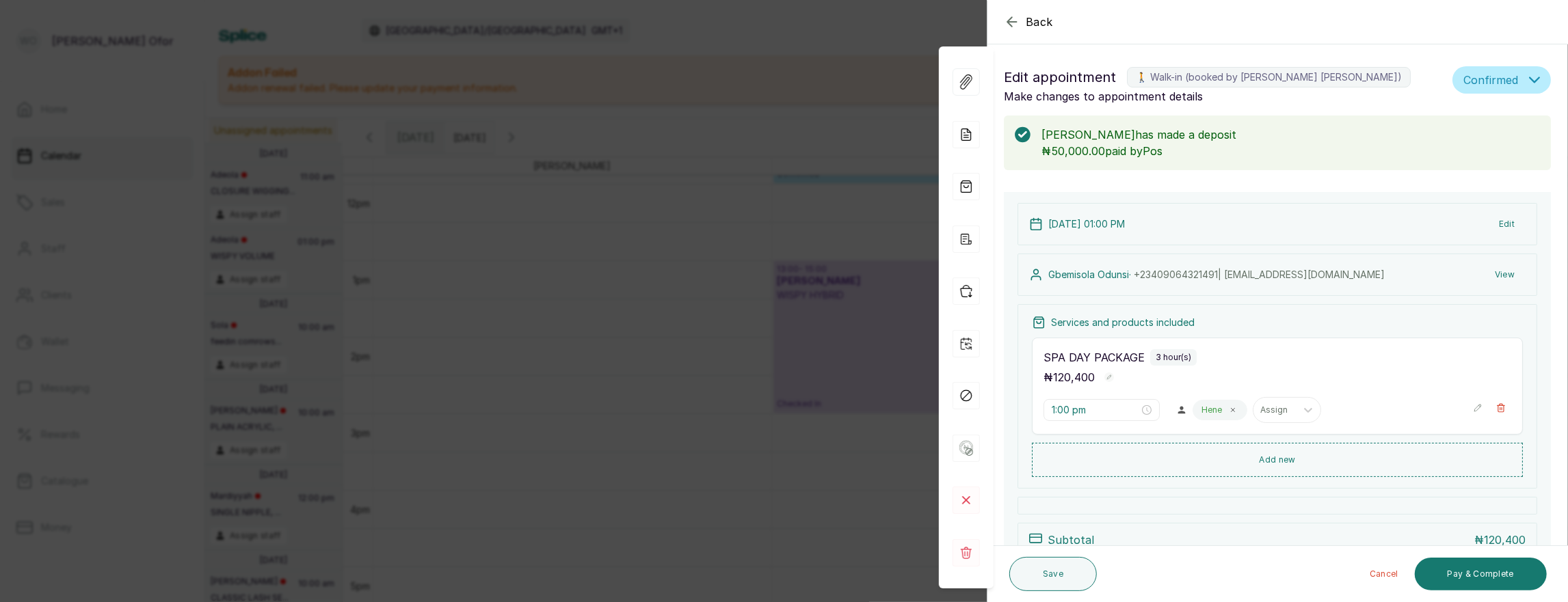
click at [786, 446] on div "Back Appointment Details Edit appointment 🚶 Walk-in (booked by [PERSON_NAME] [P…" at bounding box center [784, 301] width 1568 height 602
